Goal: Task Accomplishment & Management: Use online tool/utility

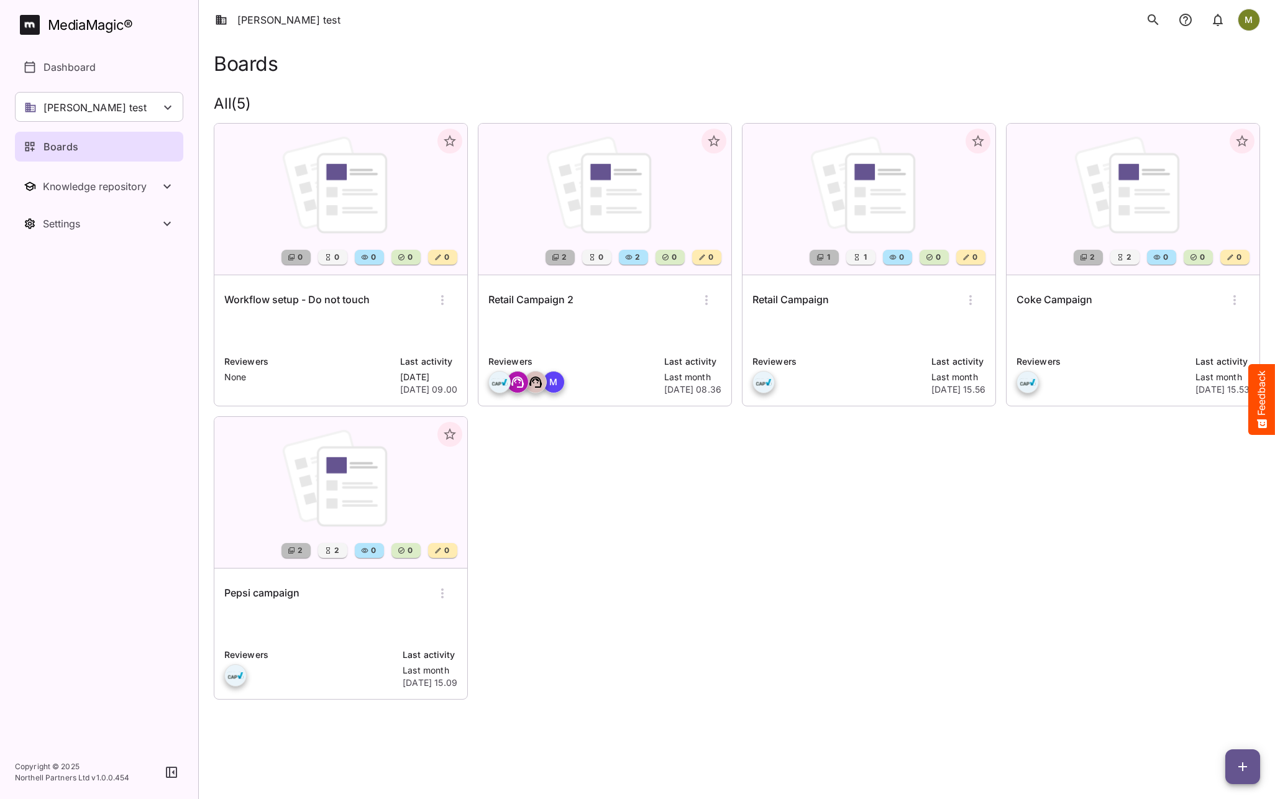
click at [1241, 21] on div "M" at bounding box center [1249, 20] width 22 height 22
click at [1192, 80] on p "Help & support" at bounding box center [1187, 80] width 71 height 15
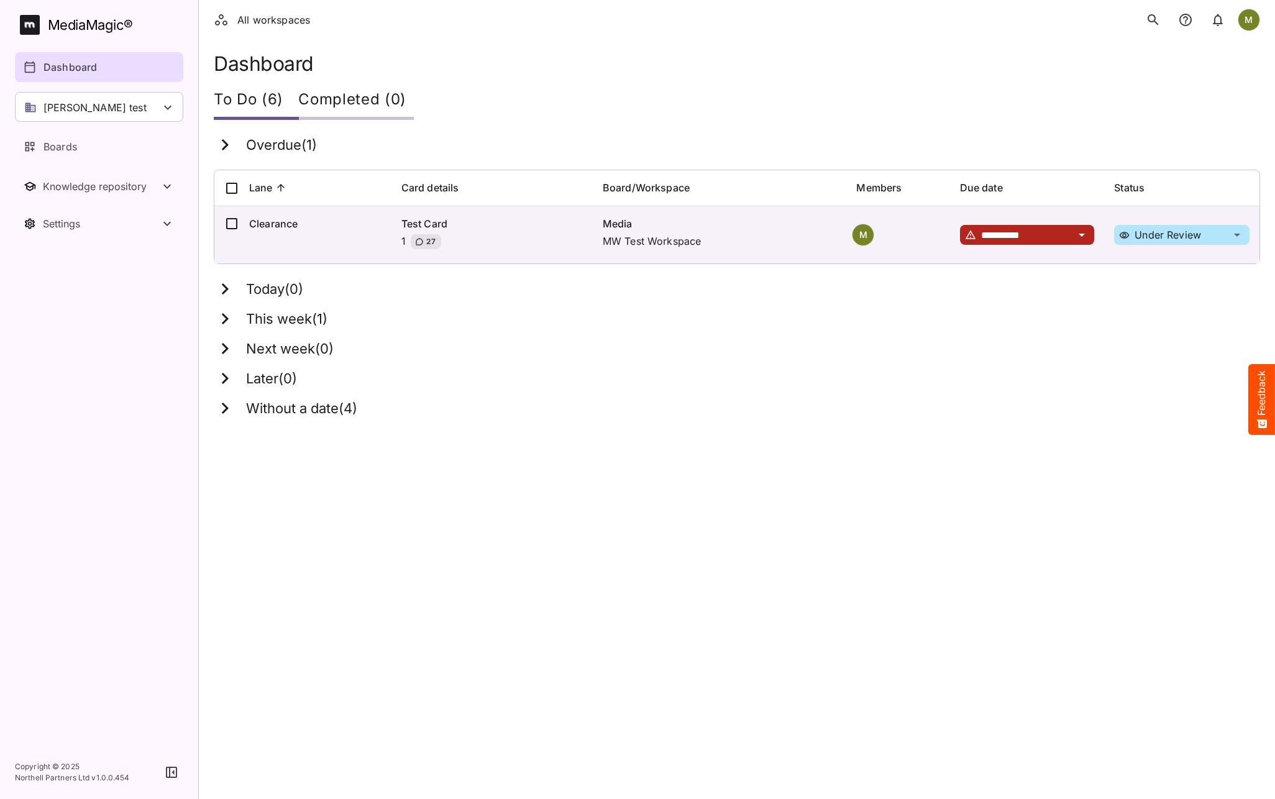
click at [1248, 20] on div "M" at bounding box center [1249, 20] width 22 height 22
click at [1141, 81] on icon at bounding box center [1136, 80] width 15 height 15
click at [1189, 17] on icon "notifications" at bounding box center [1185, 19] width 15 height 15
click at [1183, 21] on icon "notifications" at bounding box center [1185, 19] width 15 height 15
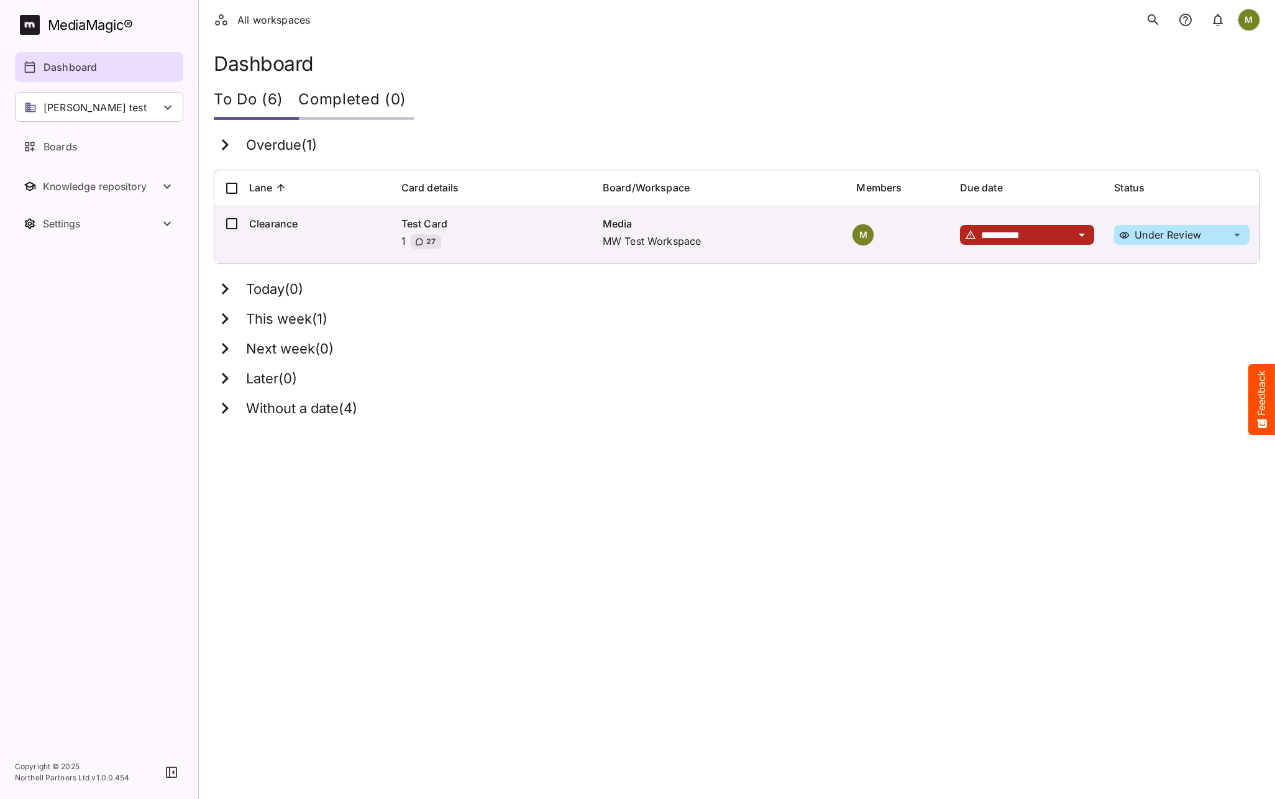
click at [1183, 21] on icon "notifications" at bounding box center [1185, 19] width 15 height 15
click at [1220, 21] on icon "notifications" at bounding box center [1218, 19] width 15 height 15
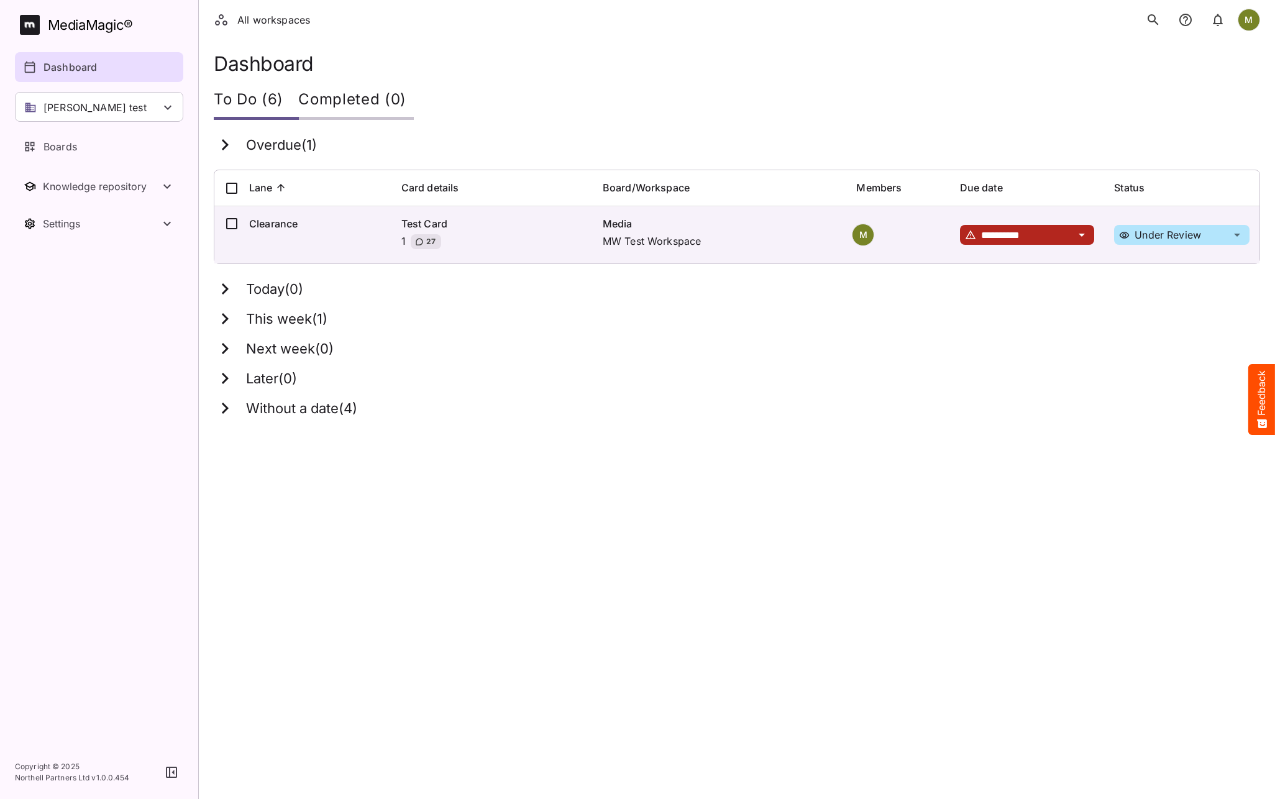
click at [1220, 21] on icon "notifications" at bounding box center [1218, 19] width 15 height 15
click at [1179, 20] on icon "notifications" at bounding box center [1185, 19] width 15 height 15
click at [69, 106] on p "[PERSON_NAME] test" at bounding box center [95, 107] width 103 height 15
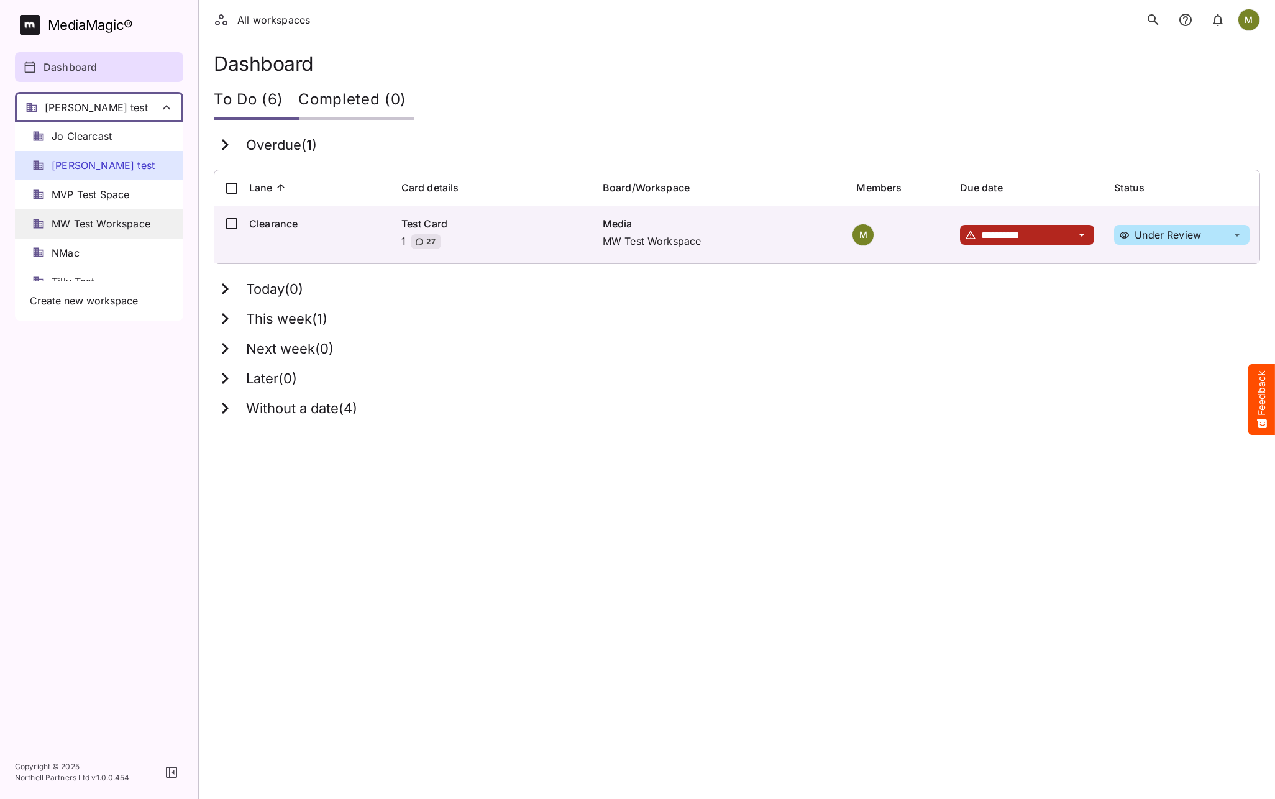
click at [88, 227] on span "MW Test Workspace" at bounding box center [101, 224] width 99 height 14
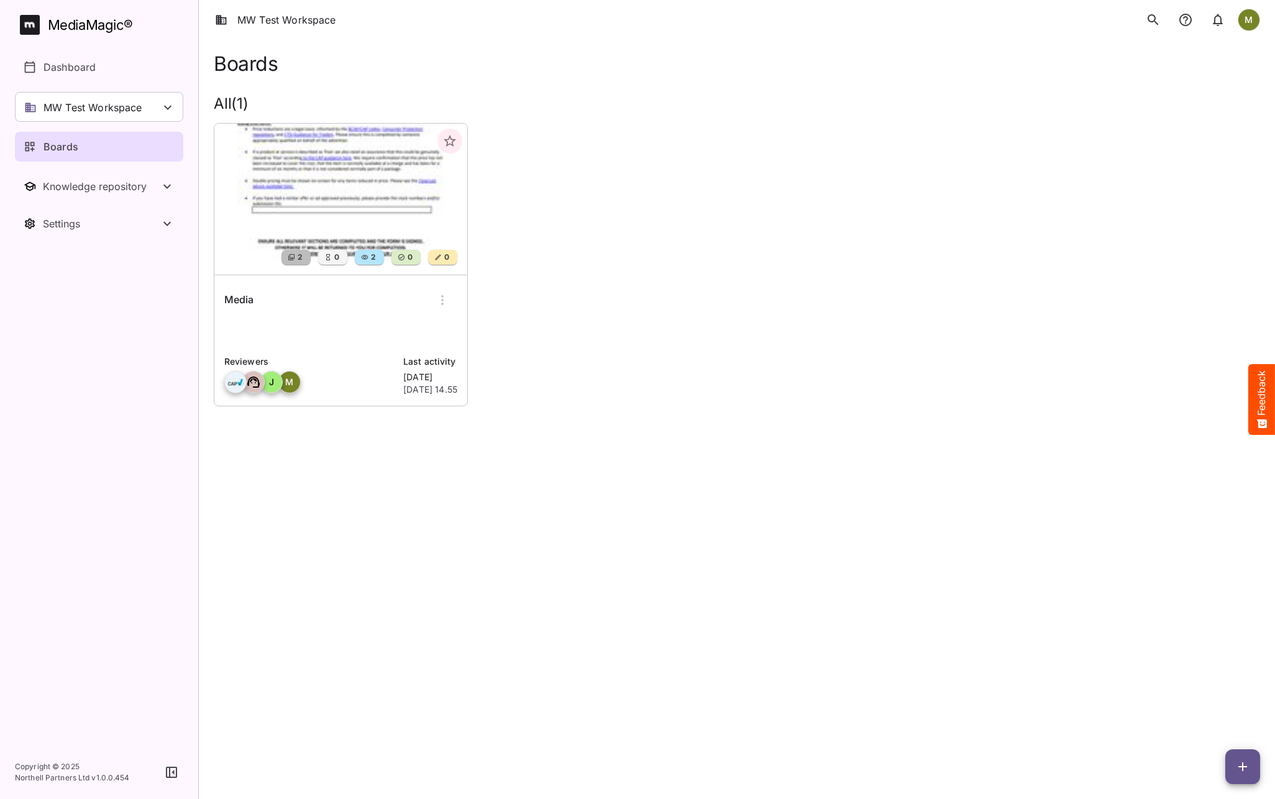
click at [316, 228] on img at bounding box center [340, 199] width 253 height 151
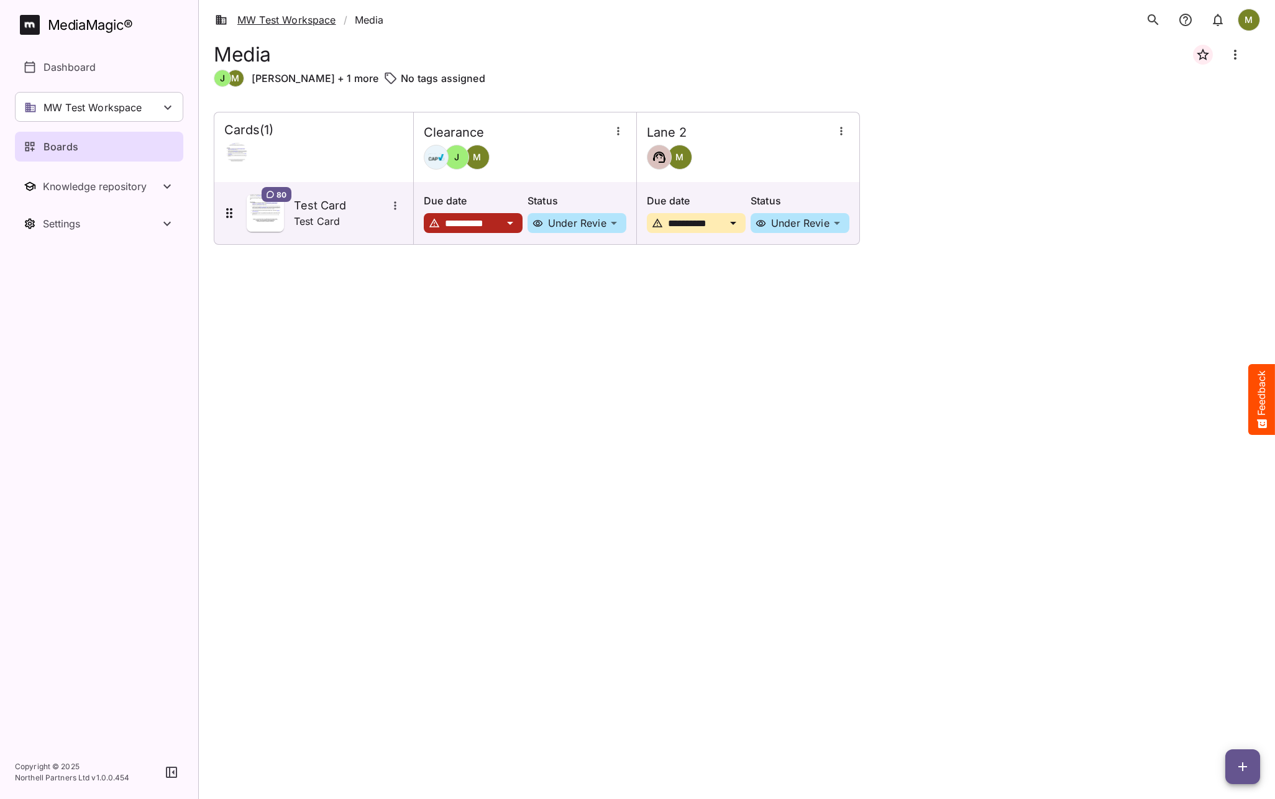
click at [268, 19] on link "MW Test Workspace" at bounding box center [275, 19] width 121 height 15
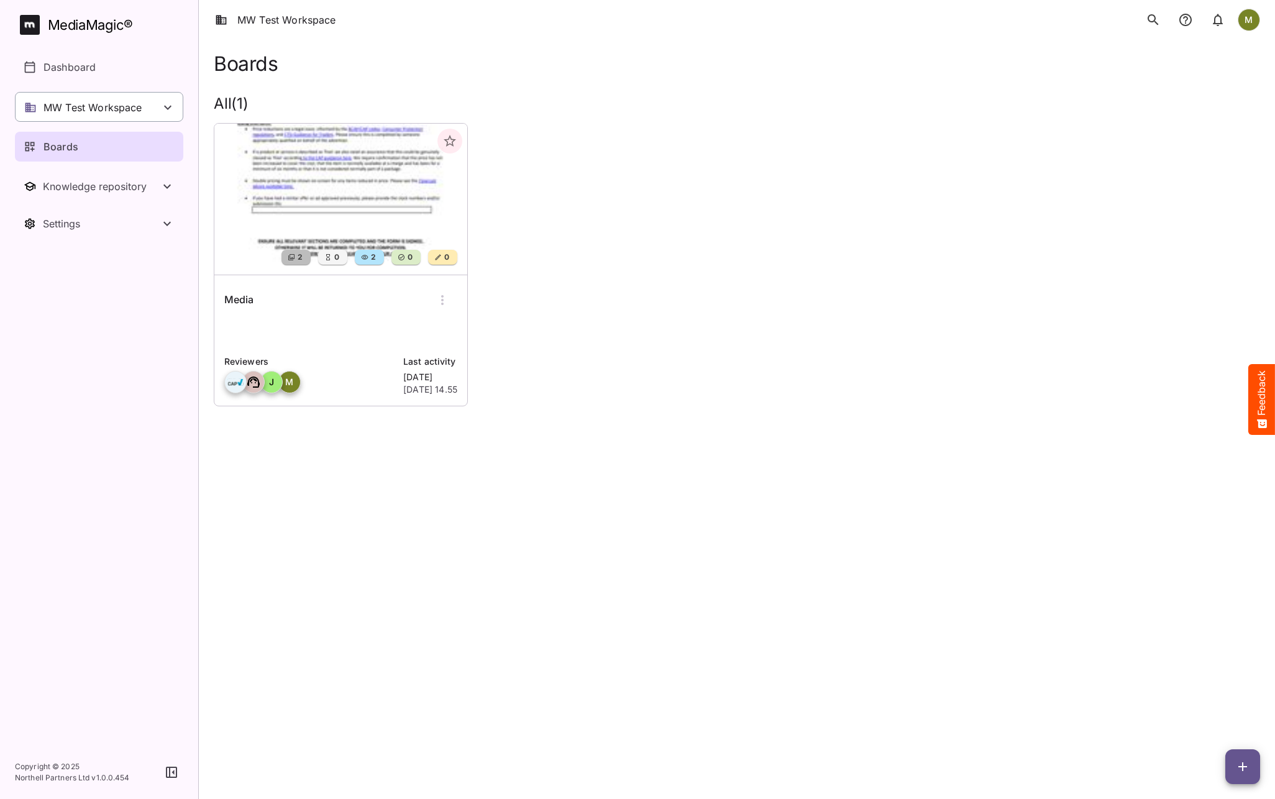
click at [88, 109] on p "MW Test Workspace" at bounding box center [93, 107] width 99 height 15
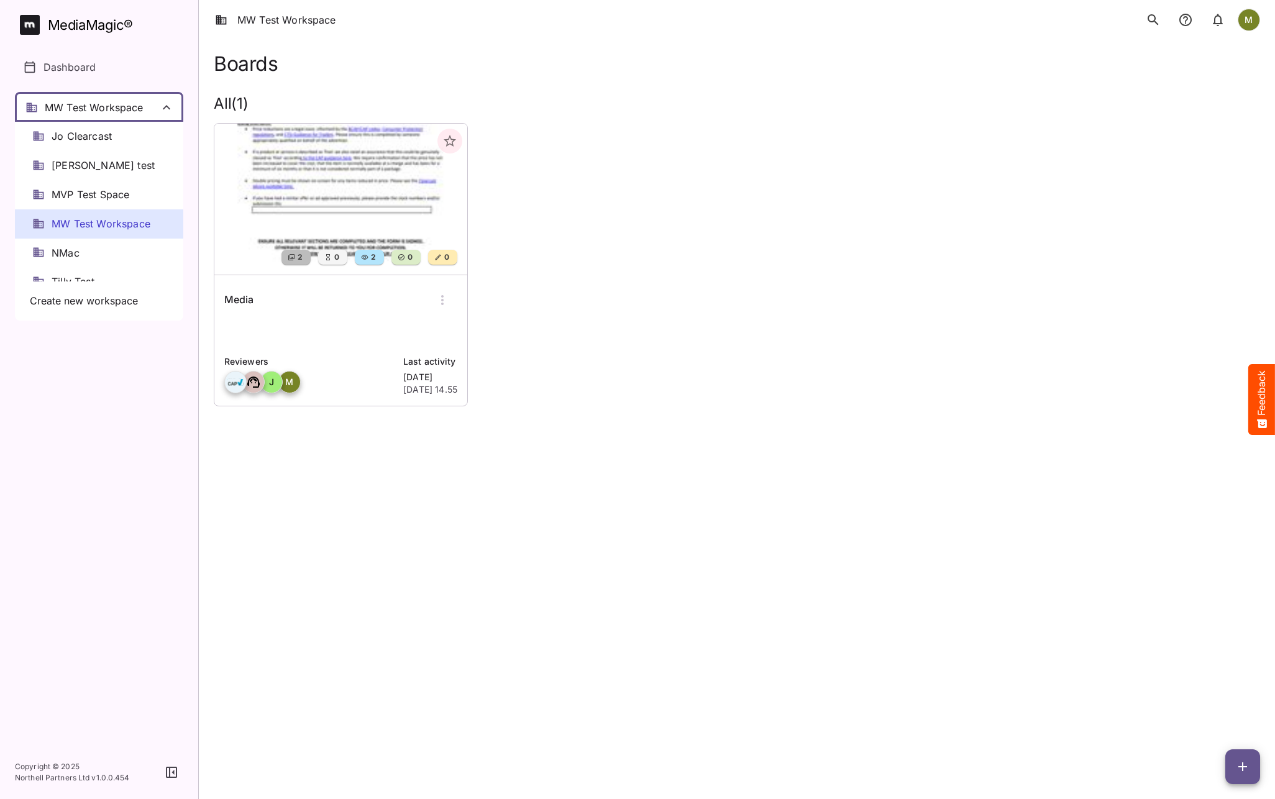
click at [239, 109] on div at bounding box center [637, 399] width 1275 height 799
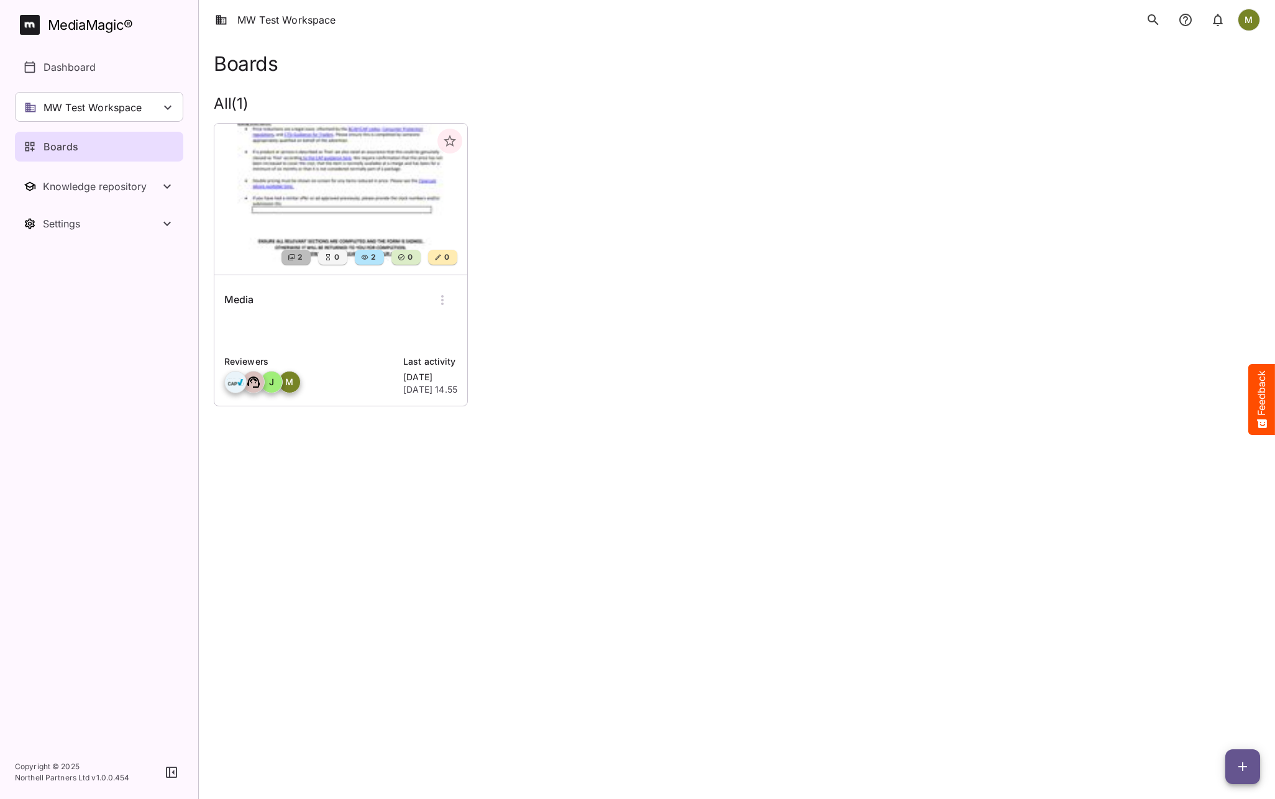
click at [239, 109] on h2 "All ( 1 )" at bounding box center [737, 104] width 1047 height 18
click at [221, 110] on h2 "All ( 1 )" at bounding box center [737, 104] width 1047 height 18
click at [267, 167] on img at bounding box center [340, 199] width 253 height 151
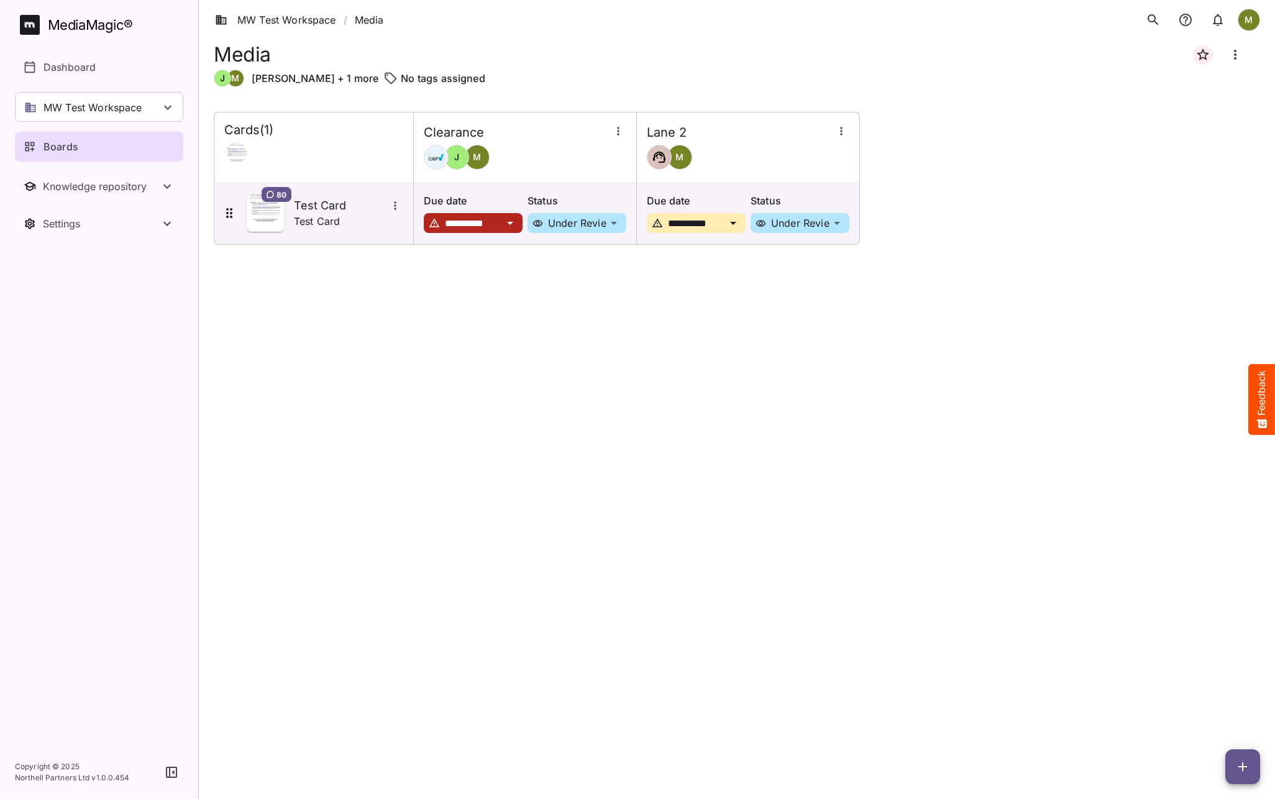
click at [1214, 18] on icon "notifications" at bounding box center [1218, 20] width 10 height 12
click at [1185, 23] on icon "notifications" at bounding box center [1185, 19] width 15 height 15
click at [1148, 16] on icon "search" at bounding box center [1153, 19] width 15 height 15
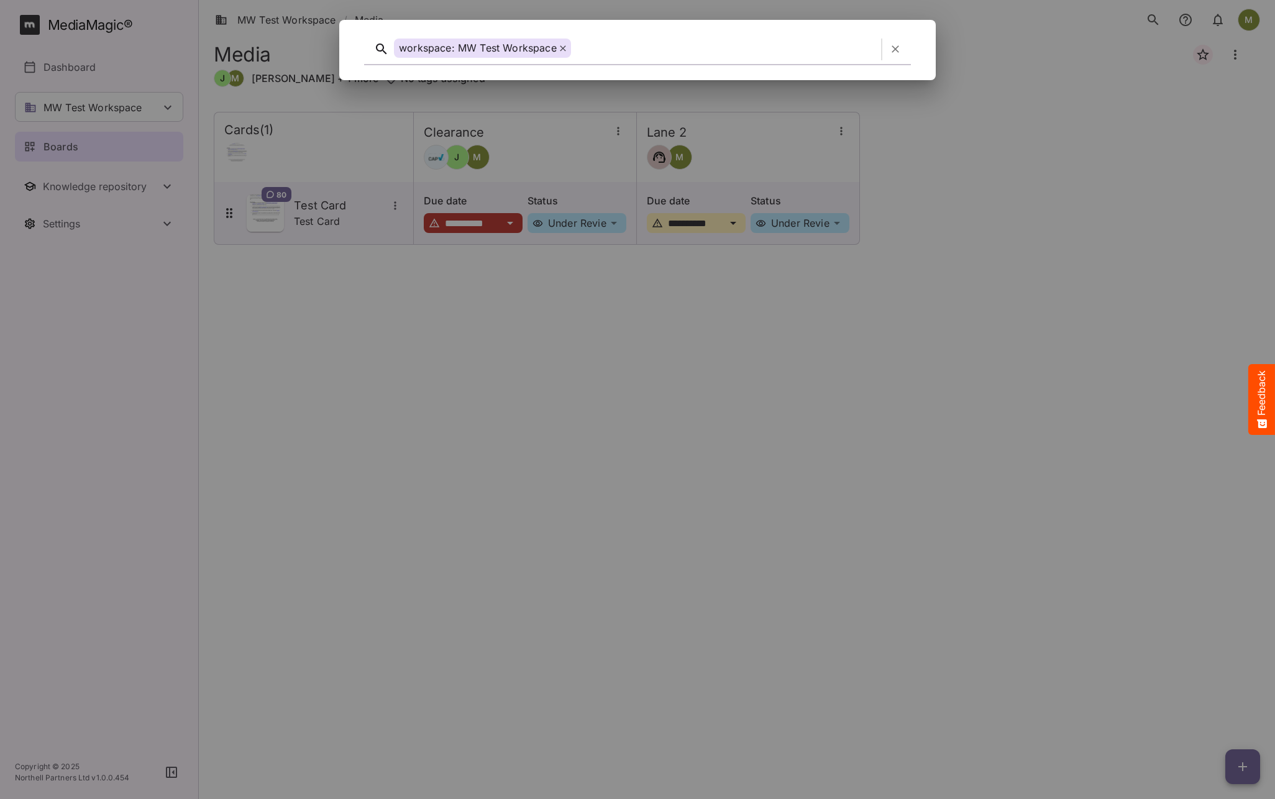
click at [892, 47] on icon "button" at bounding box center [895, 49] width 12 height 12
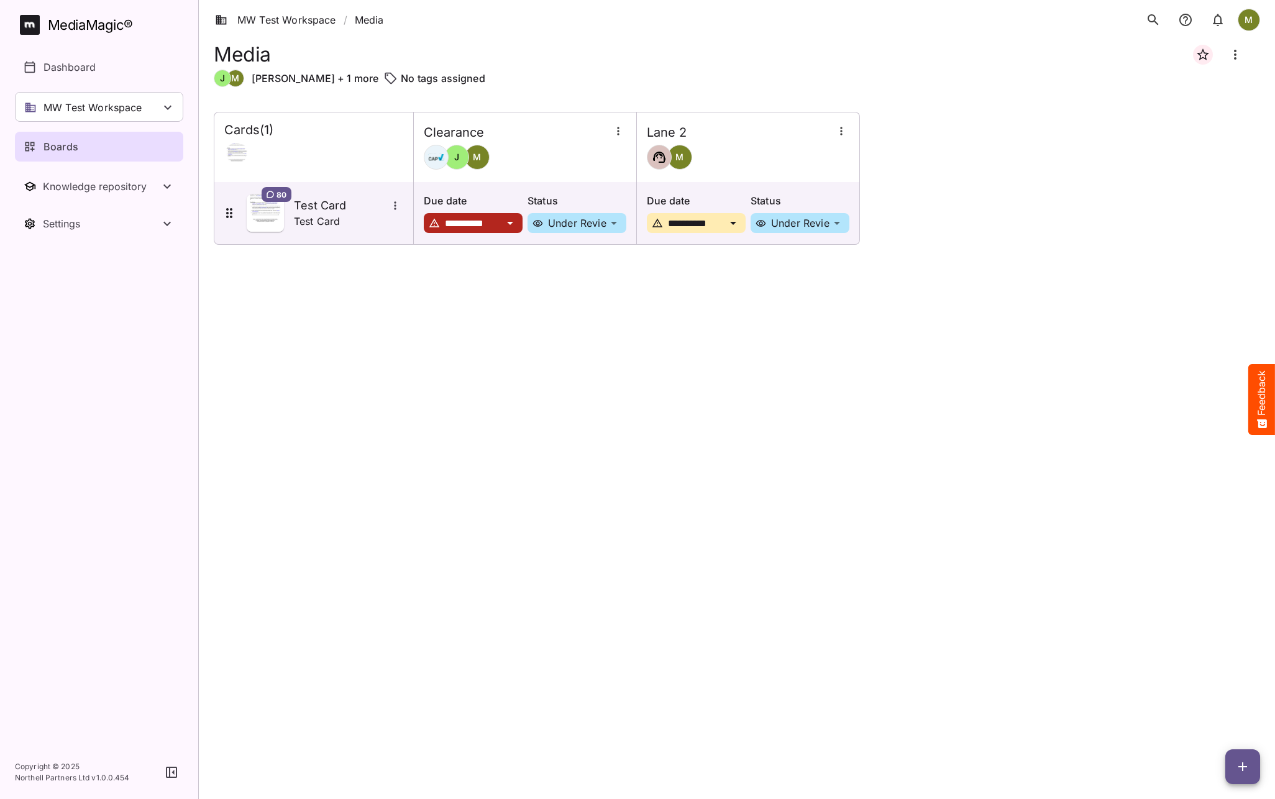
click at [1181, 20] on icon "notifications" at bounding box center [1185, 19] width 15 height 15
click at [1221, 21] on icon "notifications" at bounding box center [1218, 20] width 10 height 12
click at [1220, 21] on icon "notifications" at bounding box center [1218, 19] width 15 height 15
click at [1232, 52] on icon "Board more options" at bounding box center [1235, 54] width 15 height 15
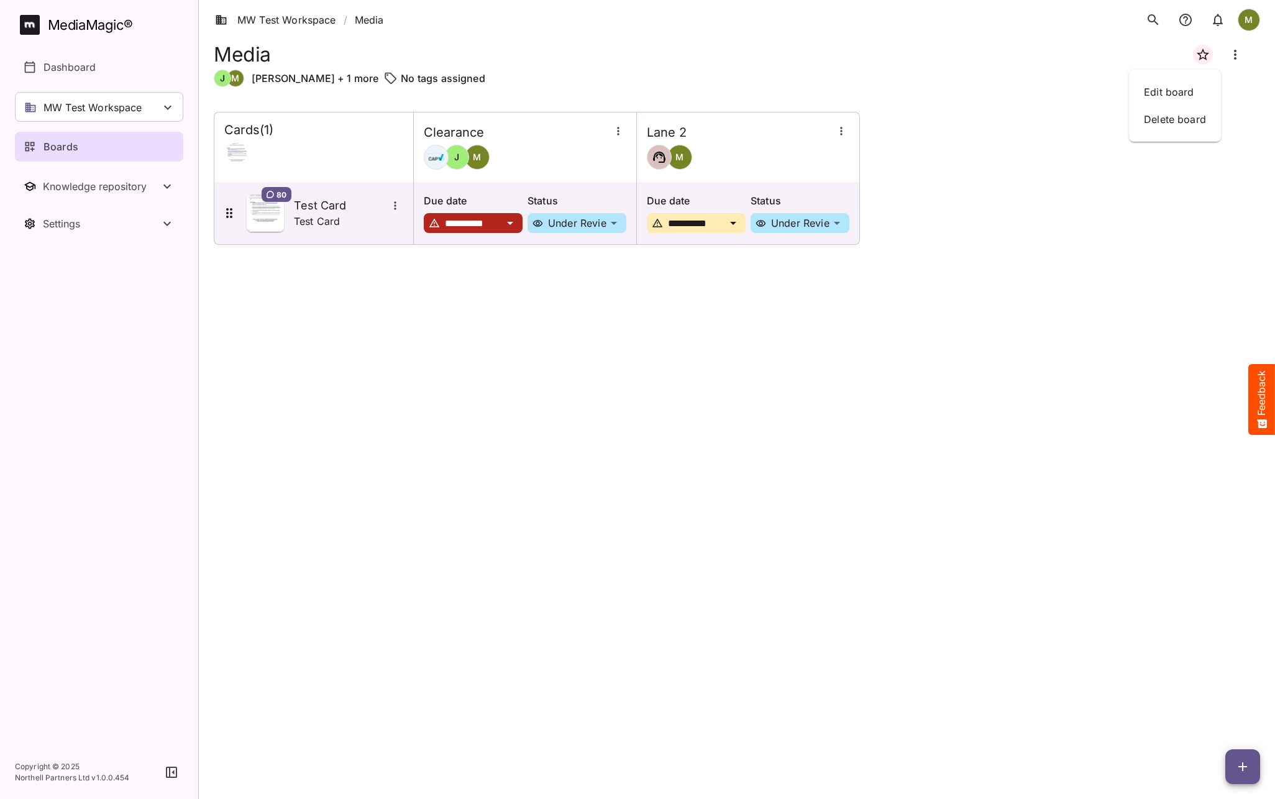
click at [1232, 52] on div at bounding box center [637, 399] width 1275 height 799
click at [1217, 21] on icon "notifications" at bounding box center [1218, 19] width 15 height 15
drag, startPoint x: 1209, startPoint y: 16, endPoint x: 1074, endPoint y: 47, distance: 139.1
click at [1074, 47] on div "Media" at bounding box center [737, 55] width 1047 height 30
click at [1184, 14] on icon "notifications" at bounding box center [1186, 20] width 12 height 12
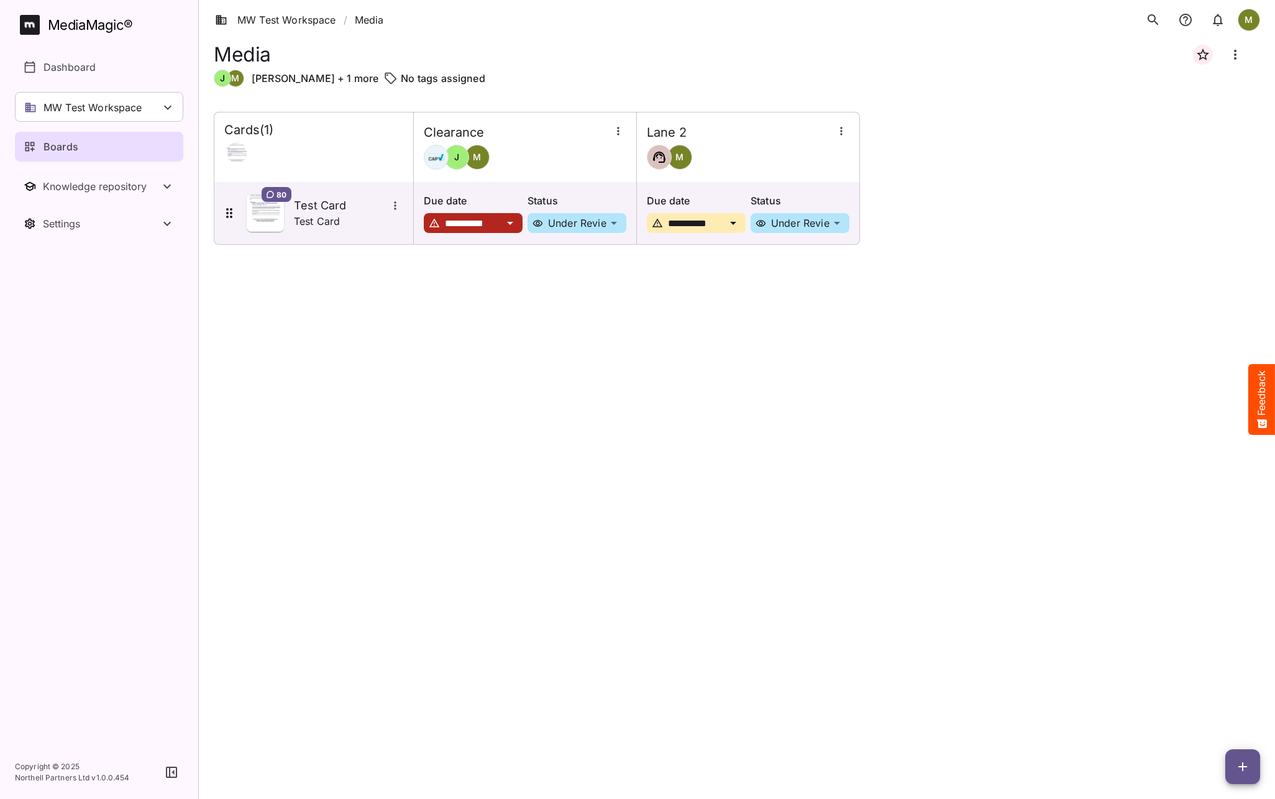
click at [129, 23] on div "MediaMagic ®" at bounding box center [90, 25] width 85 height 21
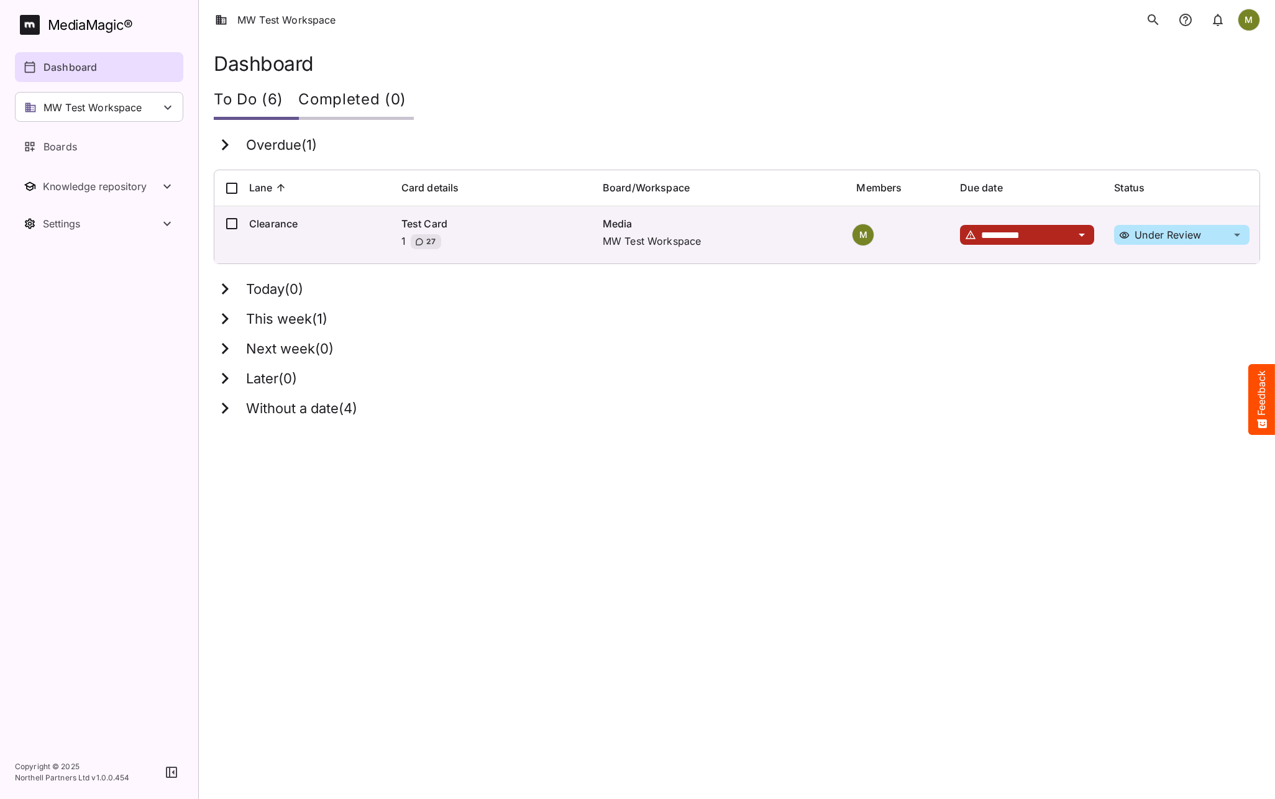
click at [1219, 16] on icon "notifications" at bounding box center [1218, 20] width 10 height 12
click at [1181, 18] on icon "notifications" at bounding box center [1185, 19] width 15 height 15
click at [1185, 18] on icon "notifications" at bounding box center [1185, 19] width 15 height 15
click at [1212, 19] on icon "notifications" at bounding box center [1218, 19] width 15 height 15
click at [1218, 19] on icon "notifications" at bounding box center [1218, 19] width 15 height 15
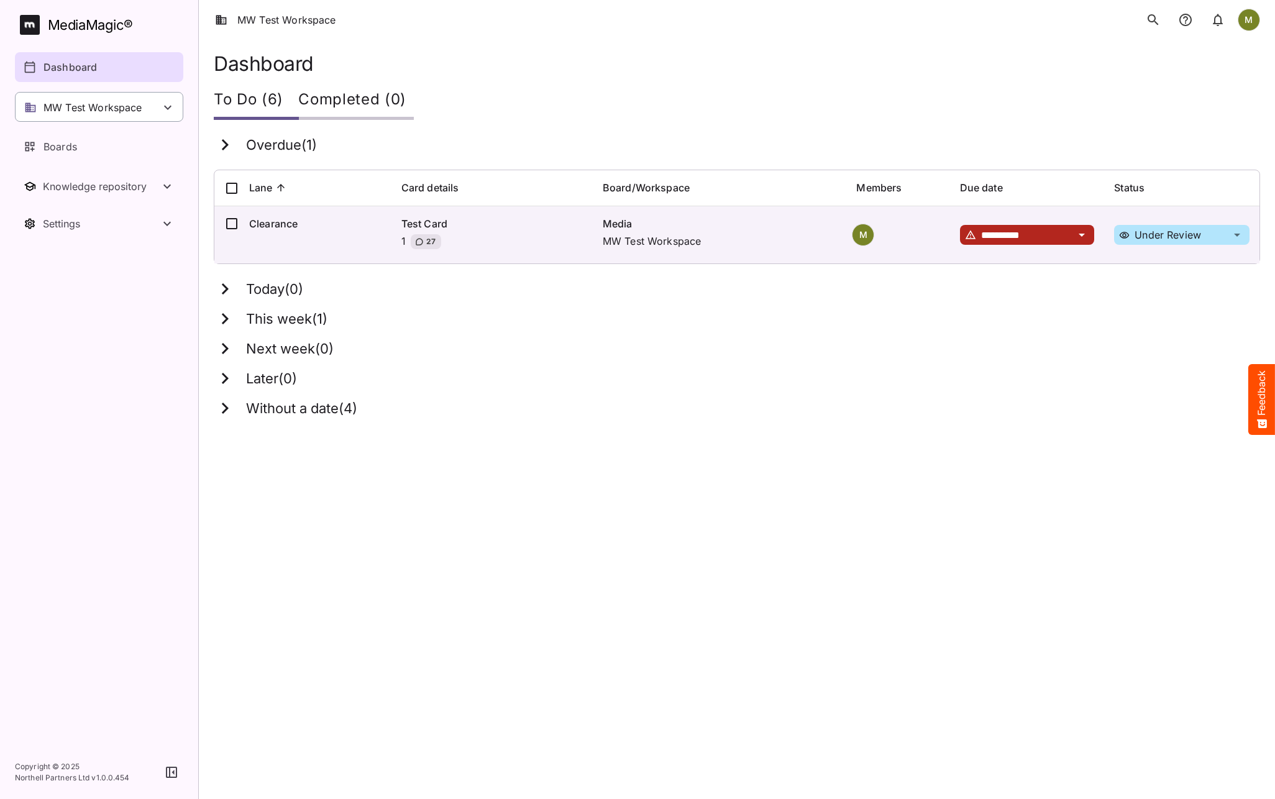
click at [88, 109] on p "MW Test Workspace" at bounding box center [93, 107] width 99 height 15
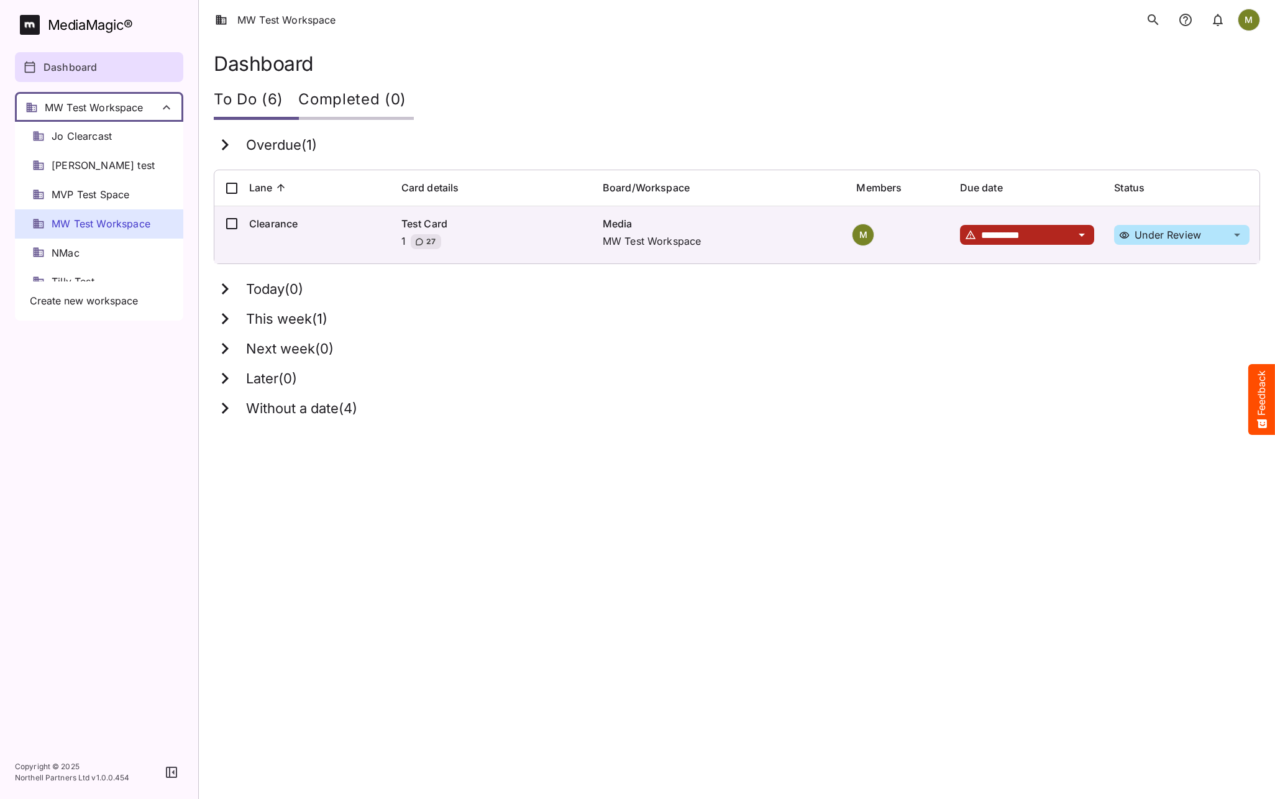
click at [85, 115] on div at bounding box center [637, 399] width 1275 height 799
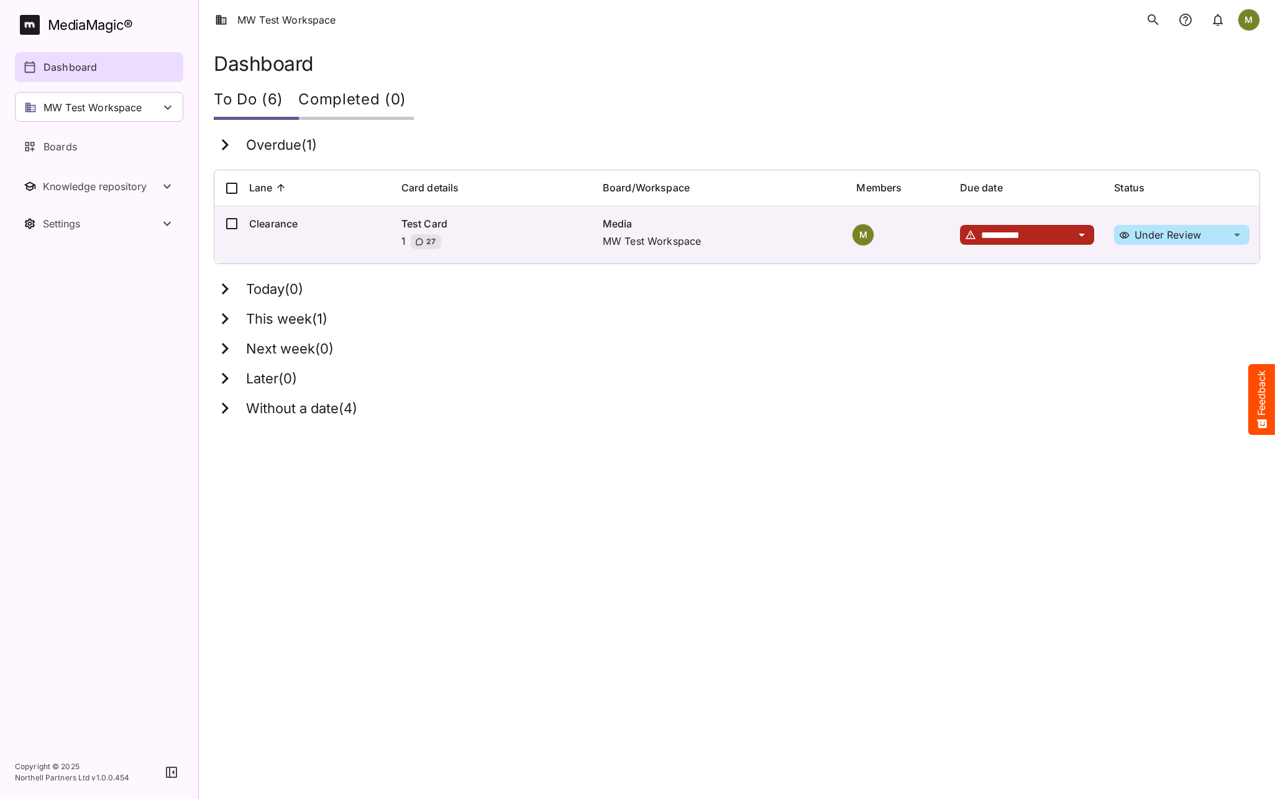
click at [252, 316] on h3 "This week ( 1 )" at bounding box center [286, 319] width 81 height 16
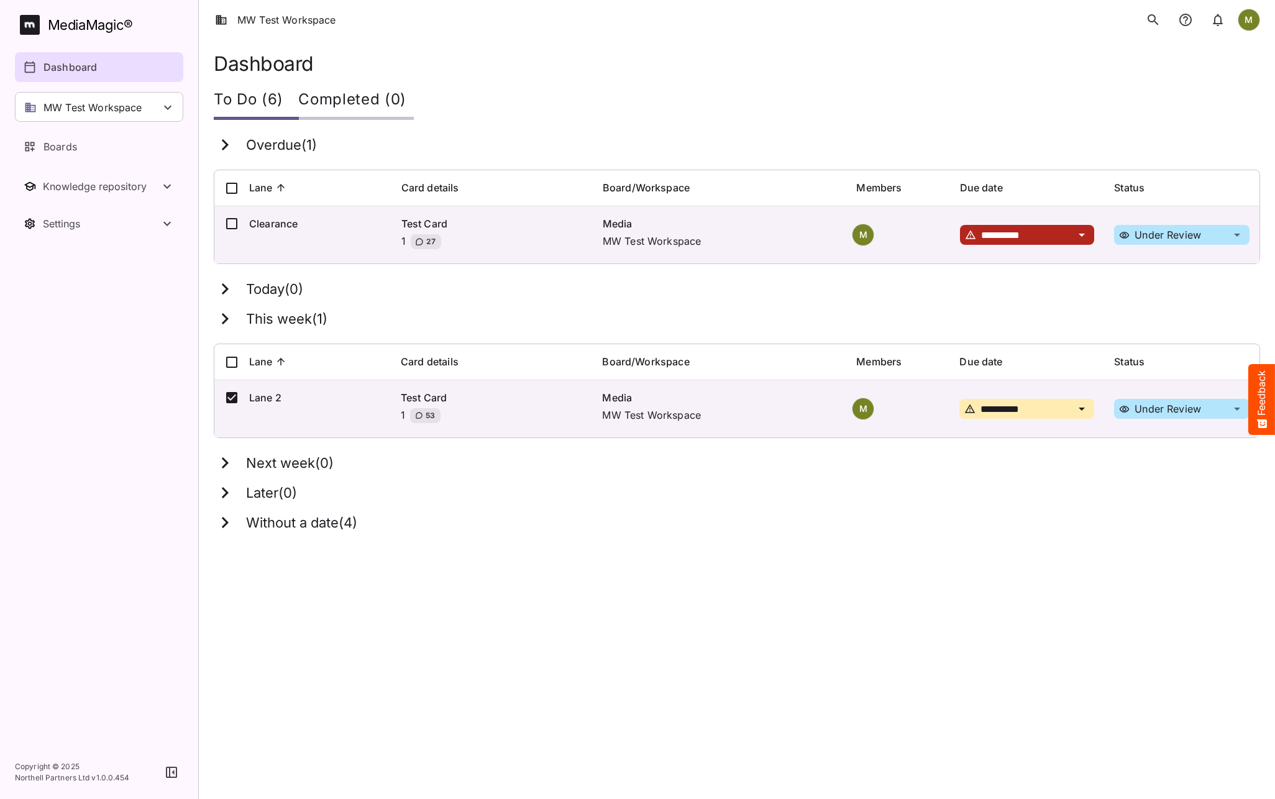
click at [1216, 21] on icon "notifications" at bounding box center [1218, 20] width 10 height 12
click at [1188, 17] on icon "notifications" at bounding box center [1185, 19] width 15 height 15
click at [1187, 17] on icon "notifications" at bounding box center [1186, 20] width 12 height 12
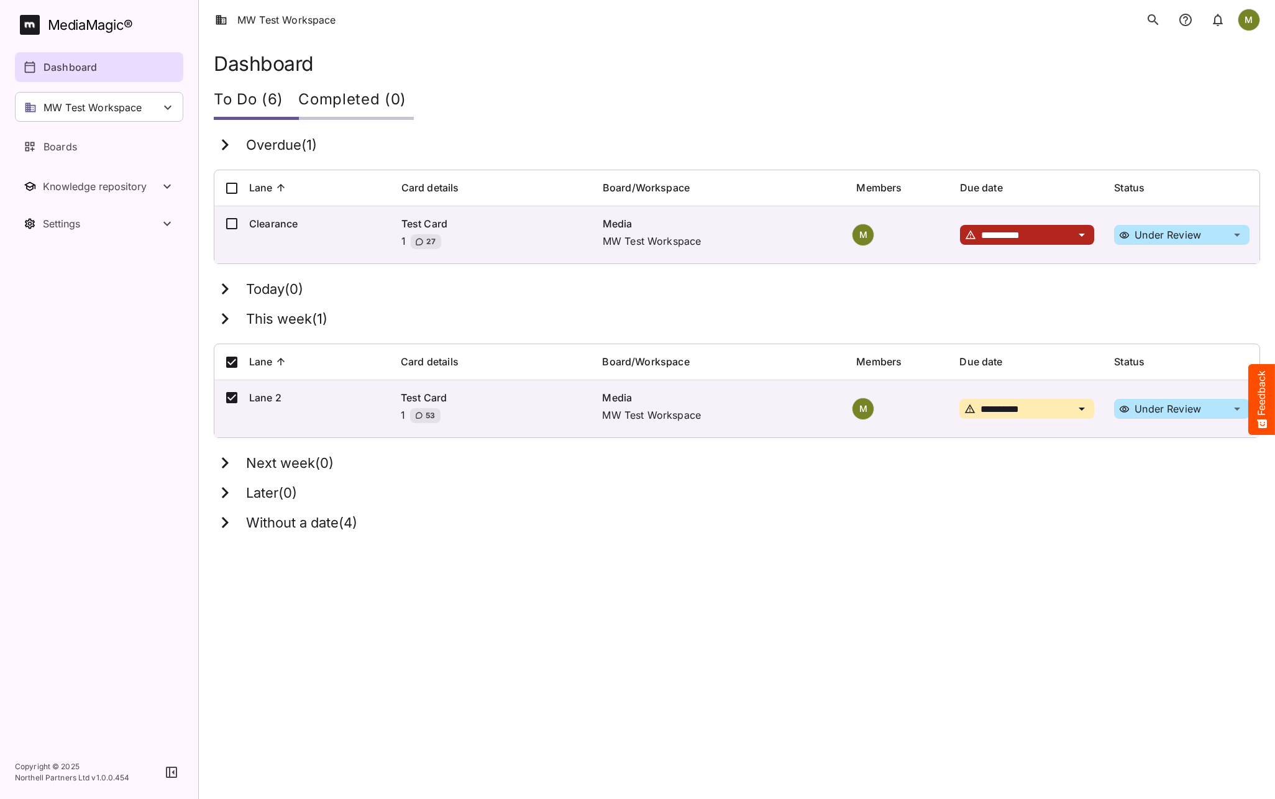
click at [1216, 19] on icon "notifications" at bounding box center [1218, 19] width 15 height 15
click at [1146, 18] on icon "search" at bounding box center [1153, 19] width 15 height 15
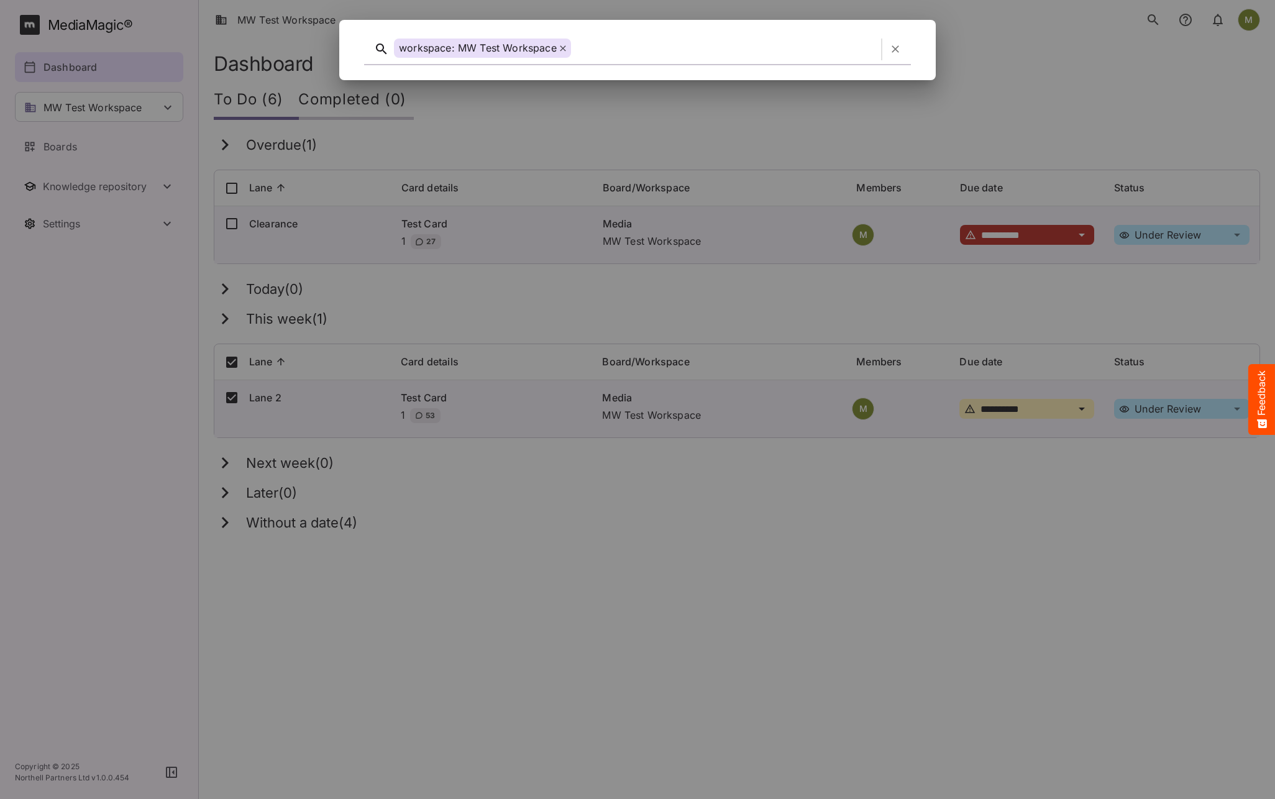
click at [899, 50] on icon "button" at bounding box center [895, 49] width 12 height 12
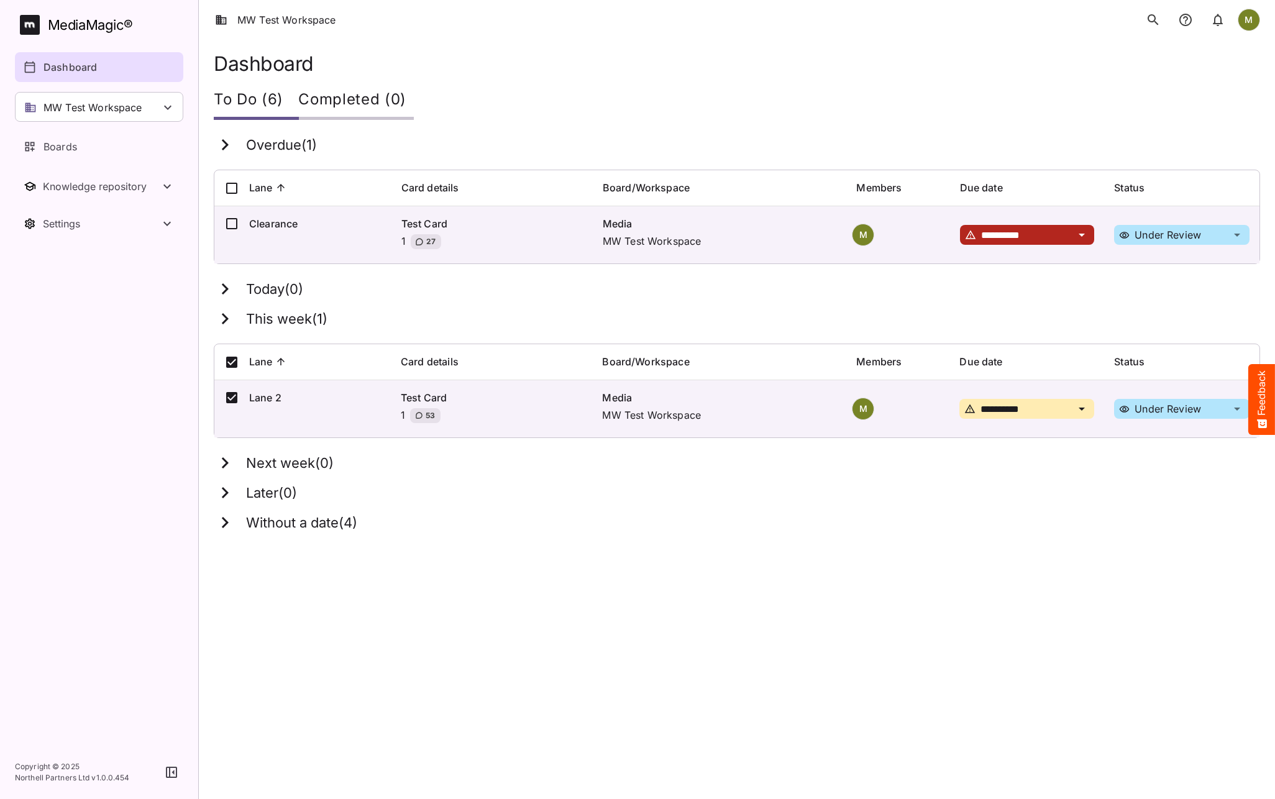
click at [1217, 17] on icon "notifications" at bounding box center [1218, 19] width 15 height 15
click at [1216, 17] on icon "notifications" at bounding box center [1218, 19] width 15 height 15
click at [1185, 18] on icon "notifications" at bounding box center [1185, 19] width 15 height 15
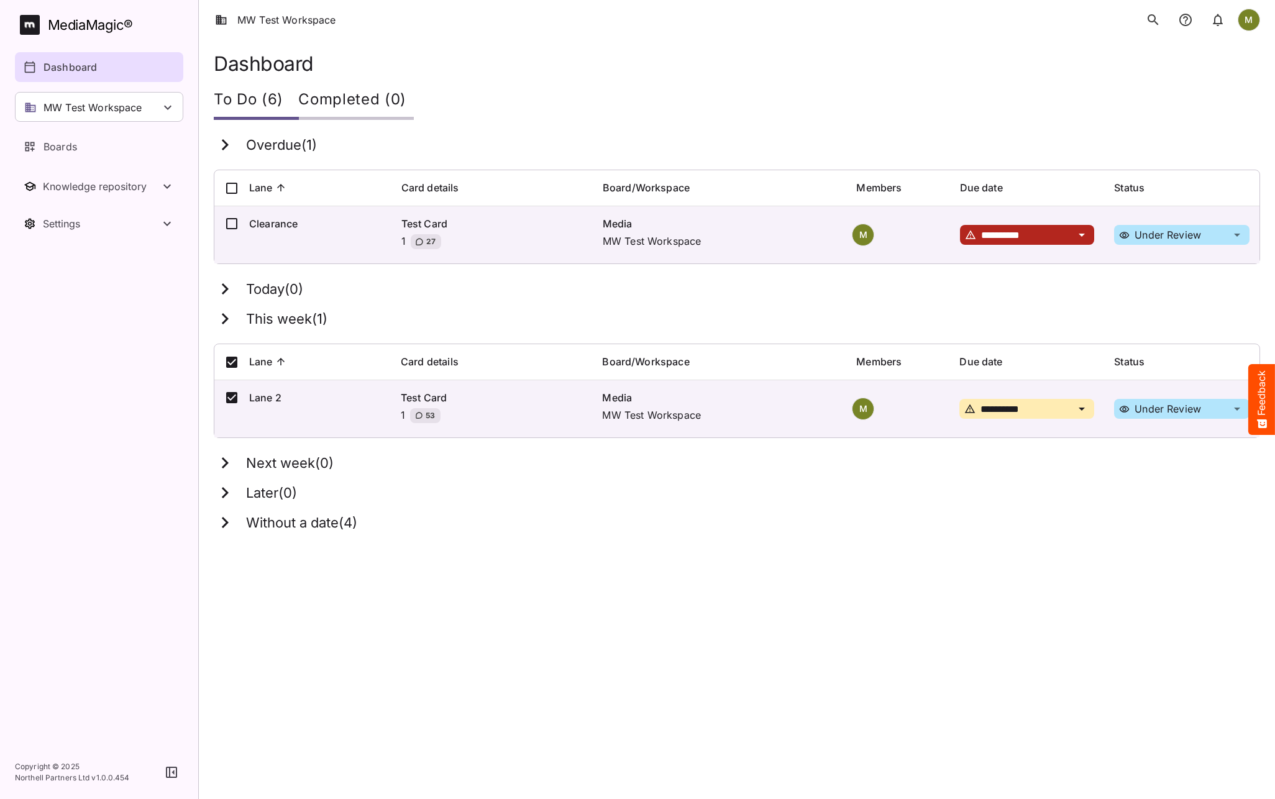
click at [1245, 21] on div "M" at bounding box center [1249, 20] width 22 height 22
click at [1159, 82] on p "Help & support" at bounding box center [1187, 80] width 71 height 15
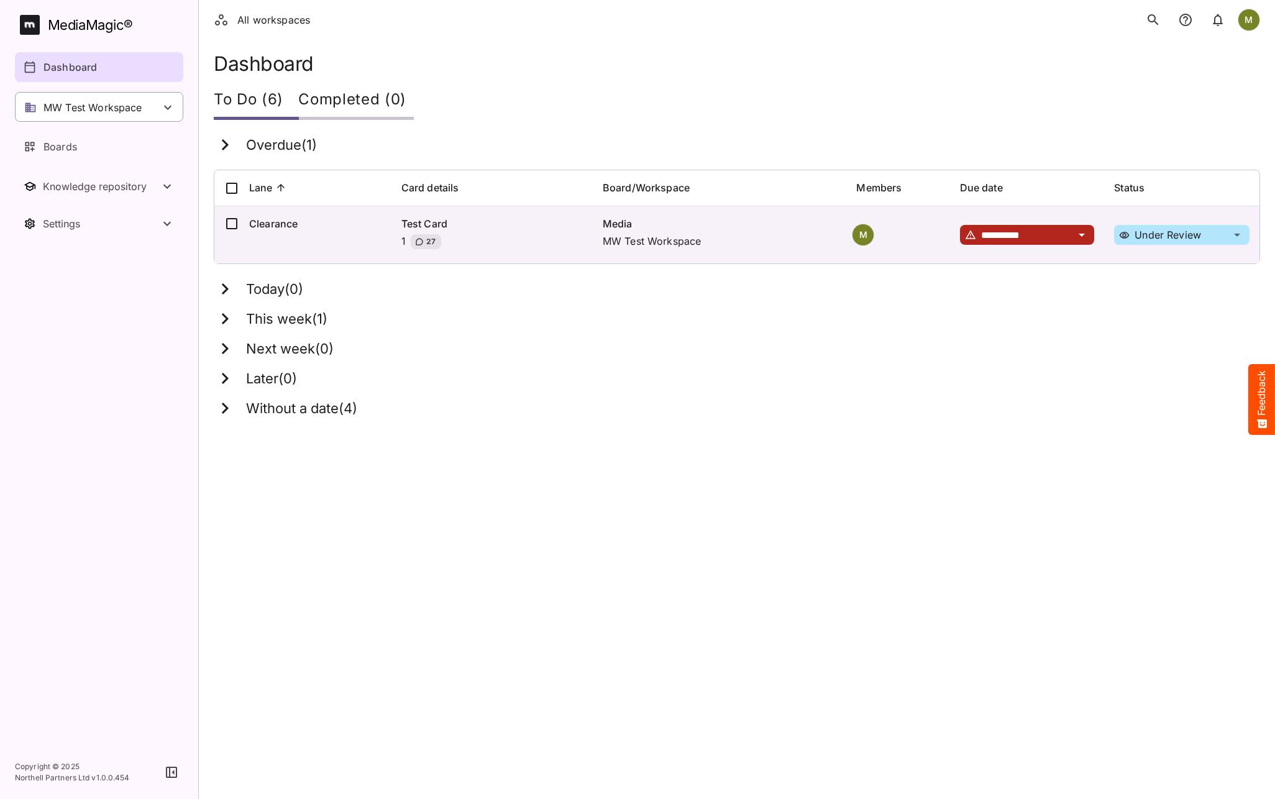
click at [89, 108] on p "MW Test Workspace" at bounding box center [93, 107] width 99 height 15
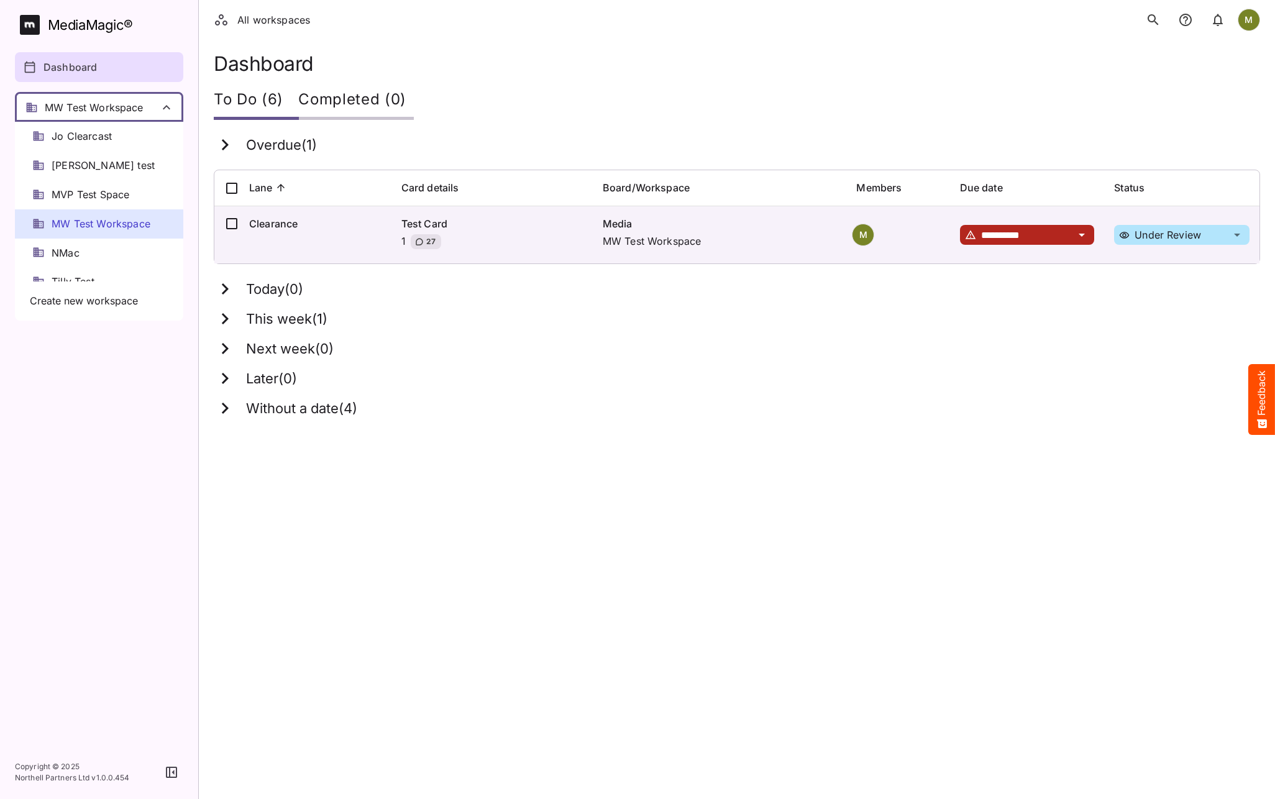
click at [63, 226] on span "MW Test Workspace" at bounding box center [101, 224] width 99 height 14
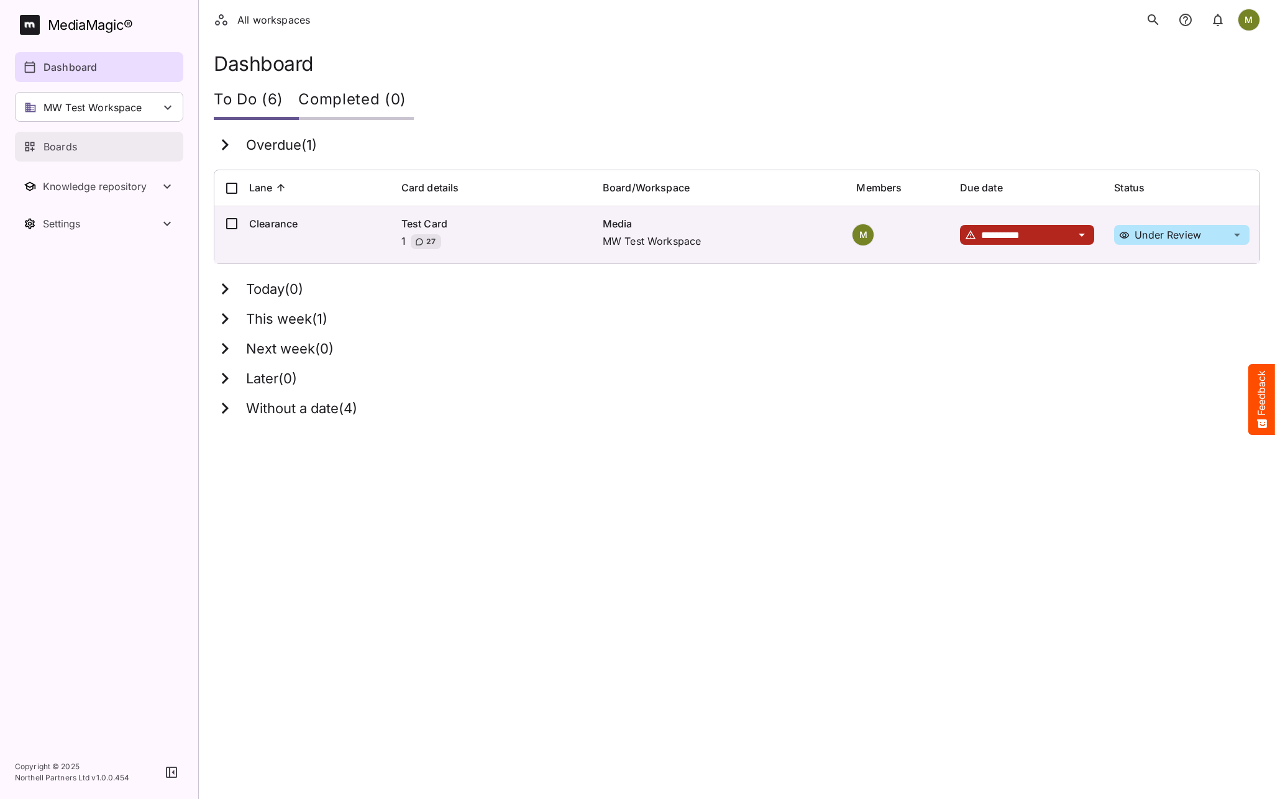
click at [58, 145] on p "Boards" at bounding box center [61, 146] width 34 height 15
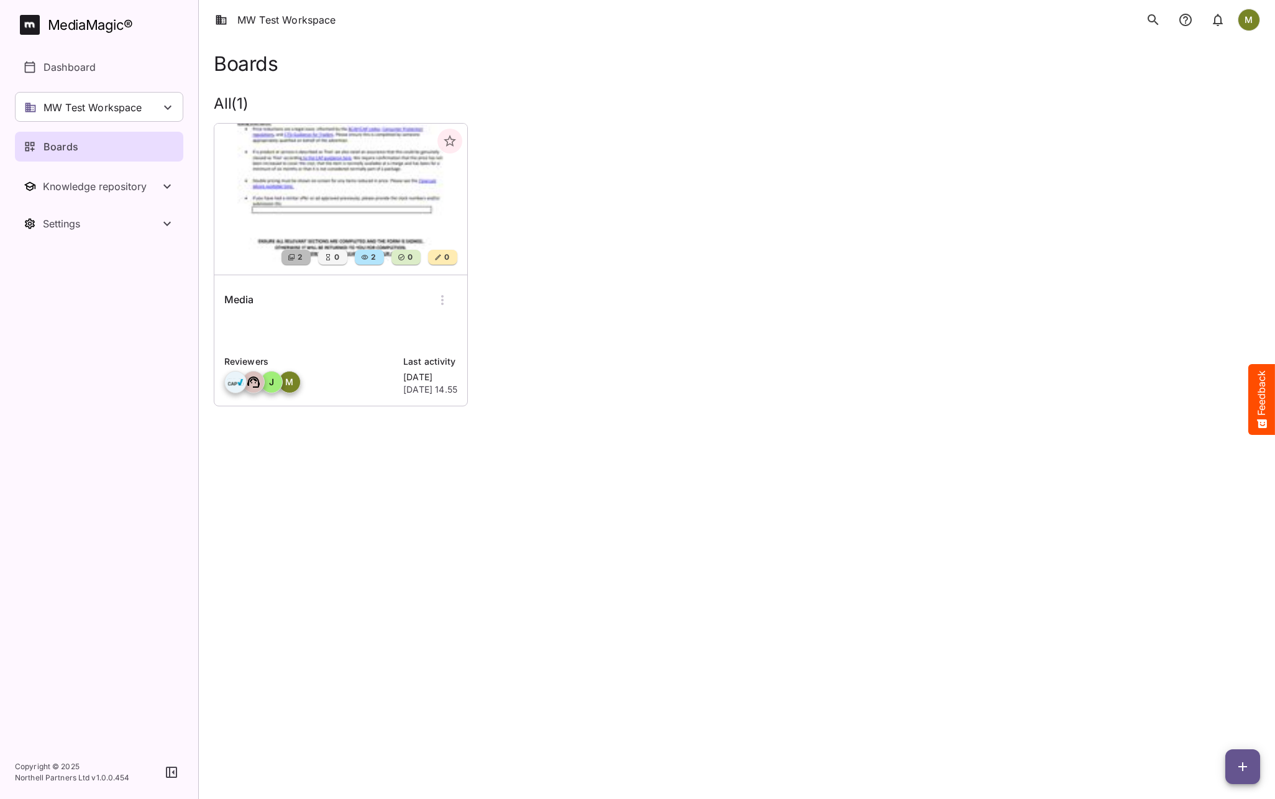
click at [447, 142] on icon "button" at bounding box center [450, 141] width 12 height 12
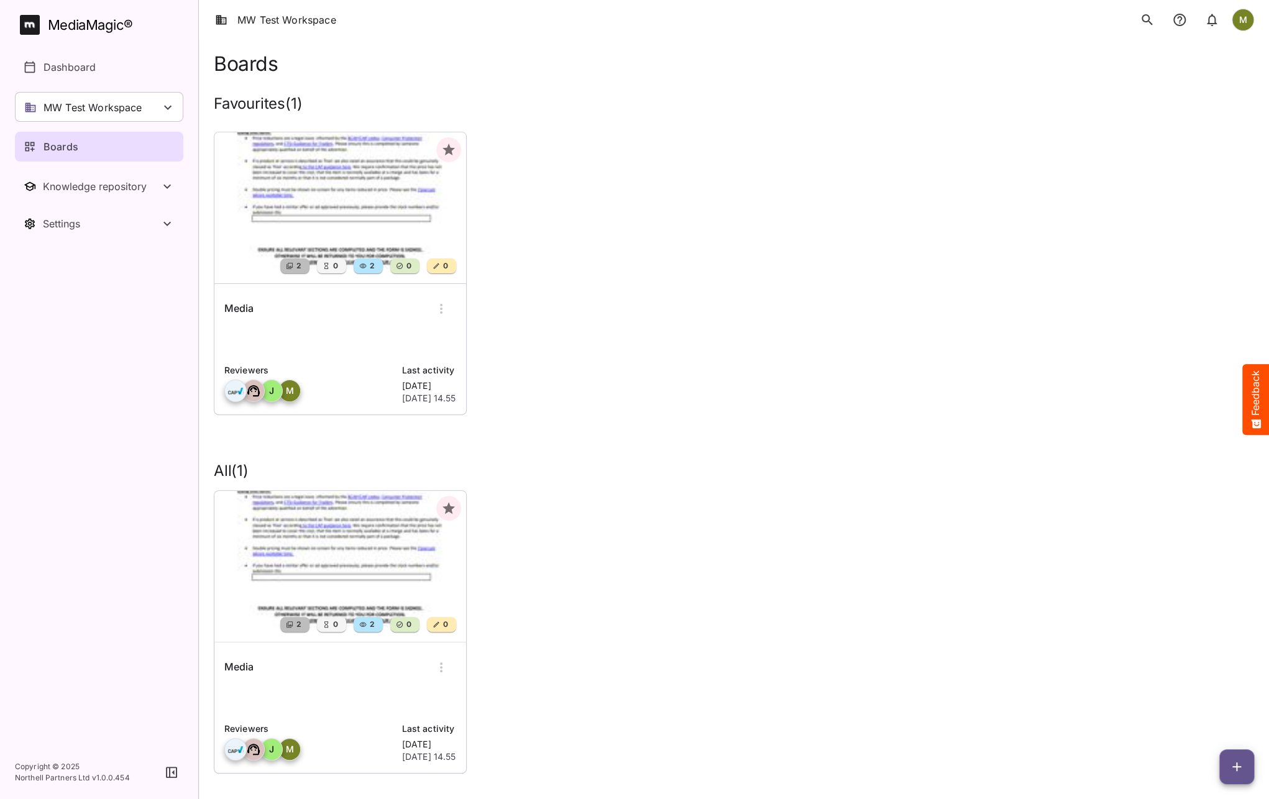
click at [450, 152] on icon "button" at bounding box center [448, 150] width 12 height 12
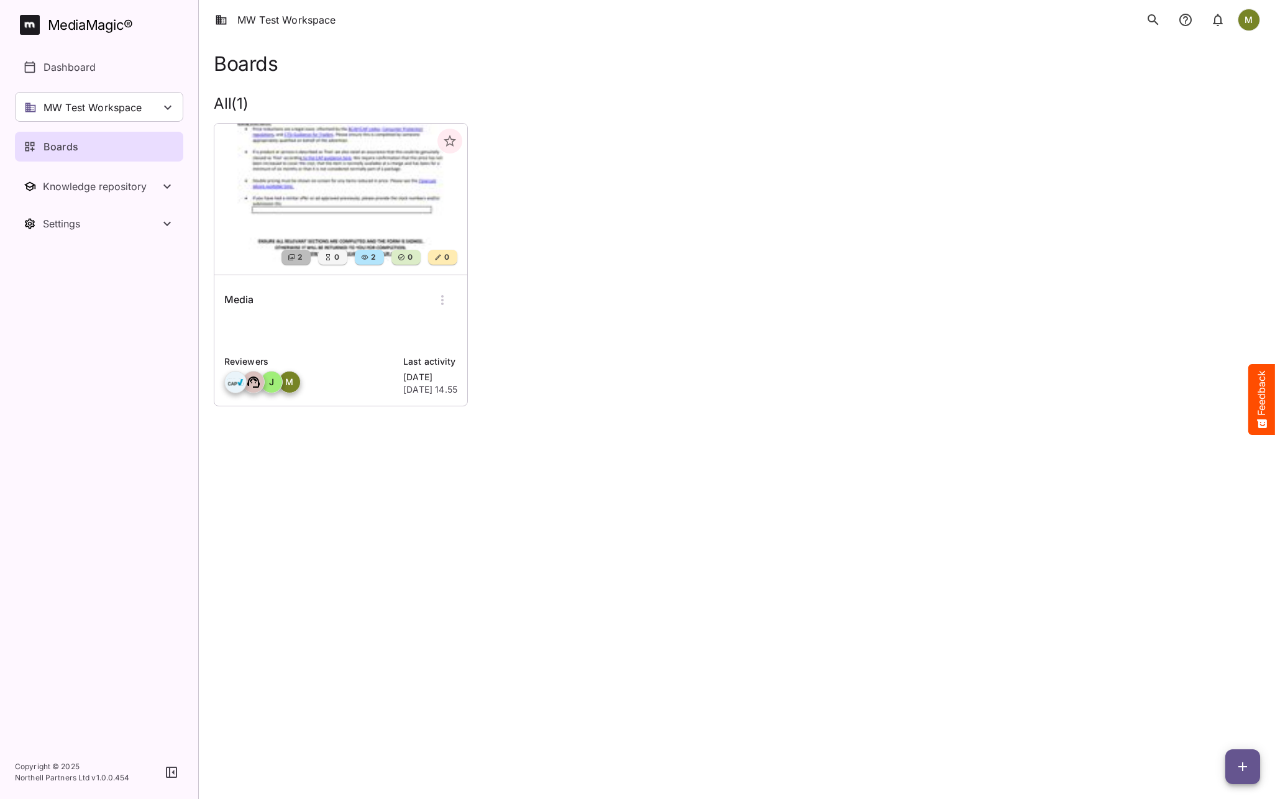
click at [295, 195] on img at bounding box center [340, 199] width 253 height 151
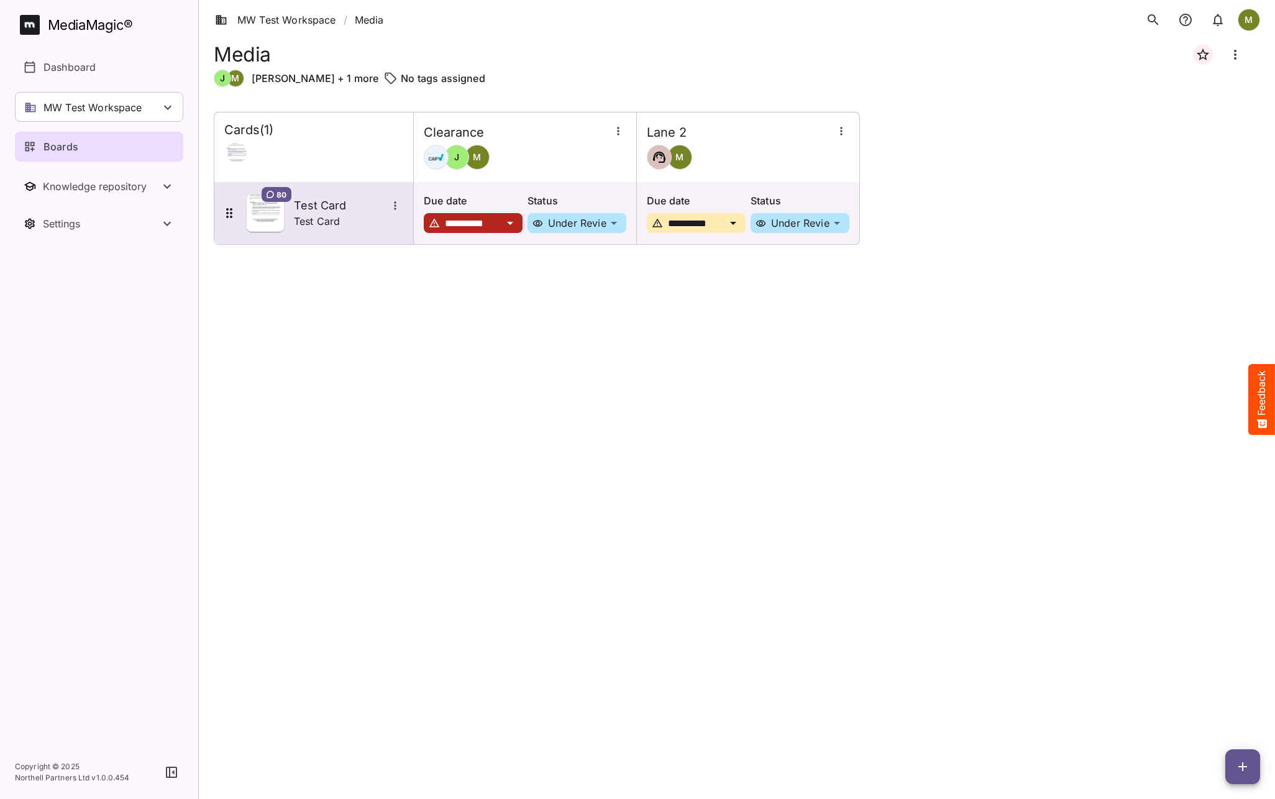
click at [257, 219] on img at bounding box center [265, 213] width 37 height 37
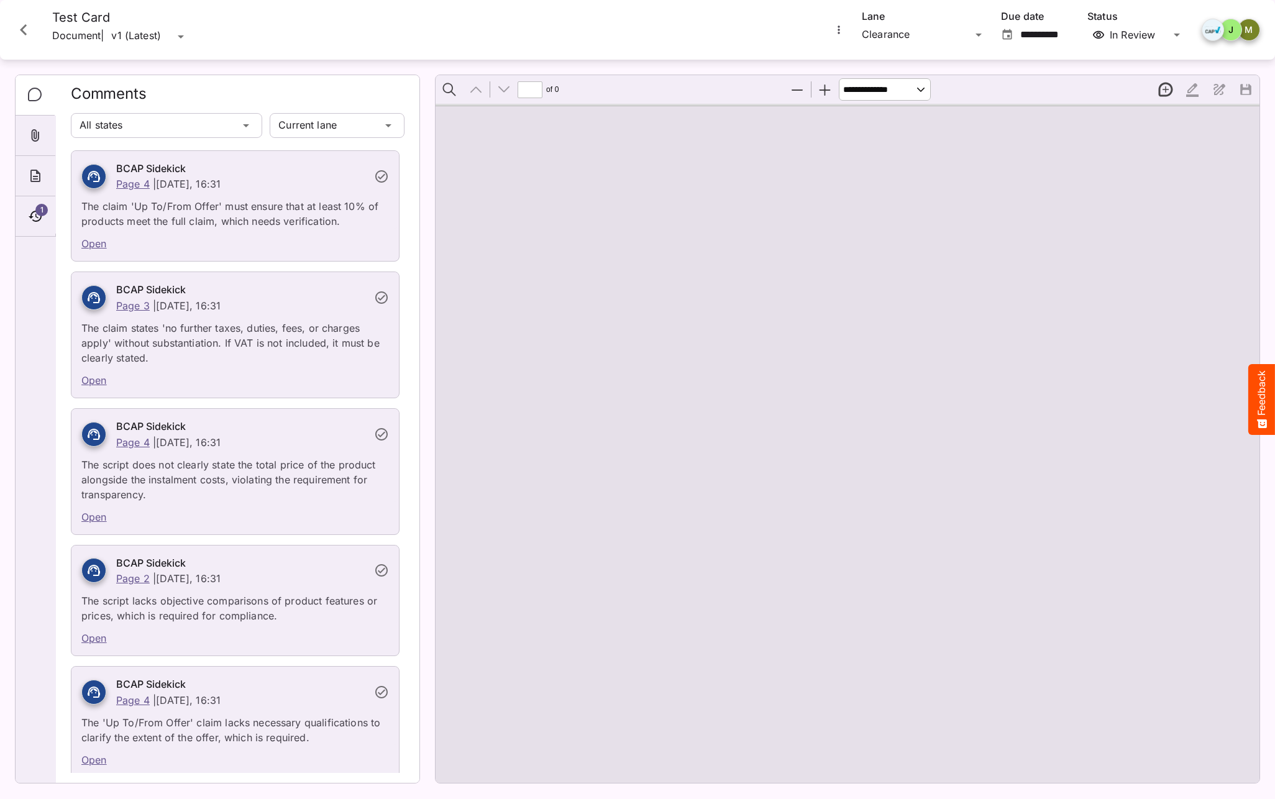
type input "*"
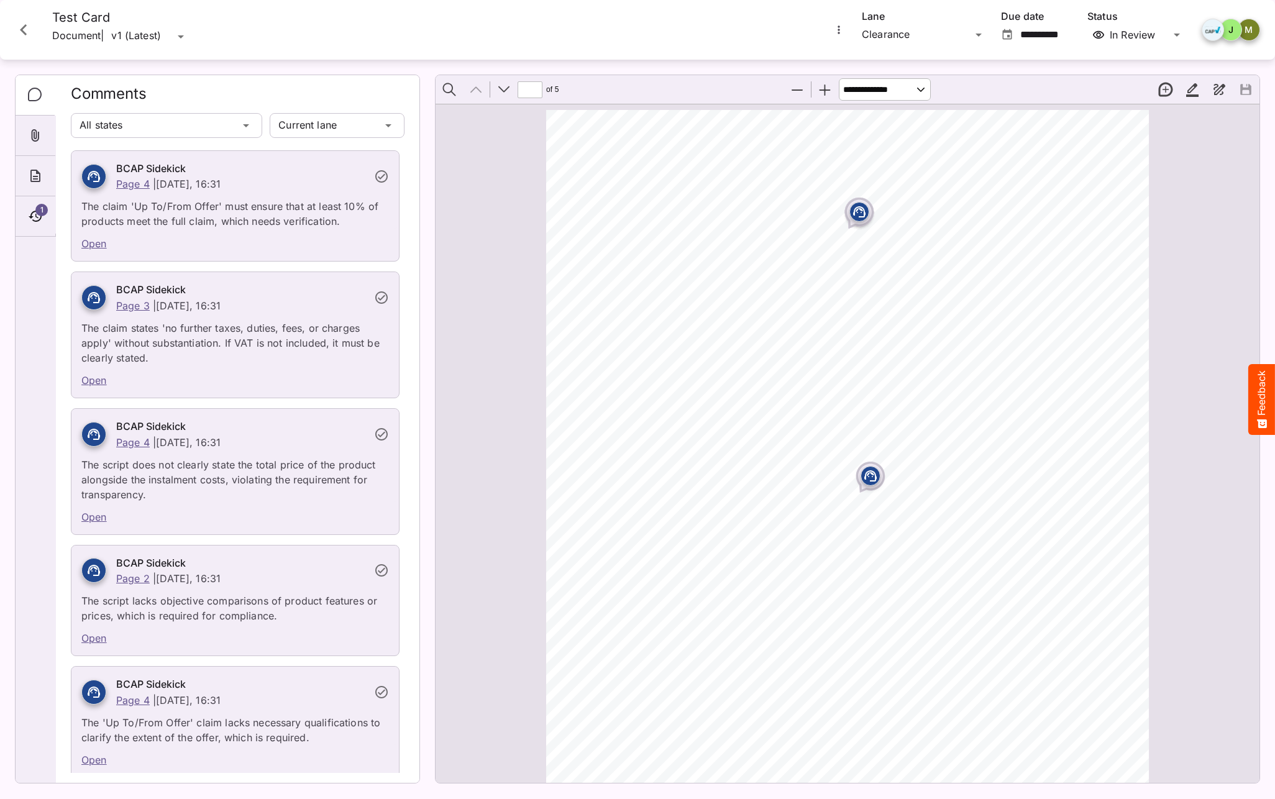
click at [23, 31] on icon "Close card" at bounding box center [23, 29] width 7 height 11
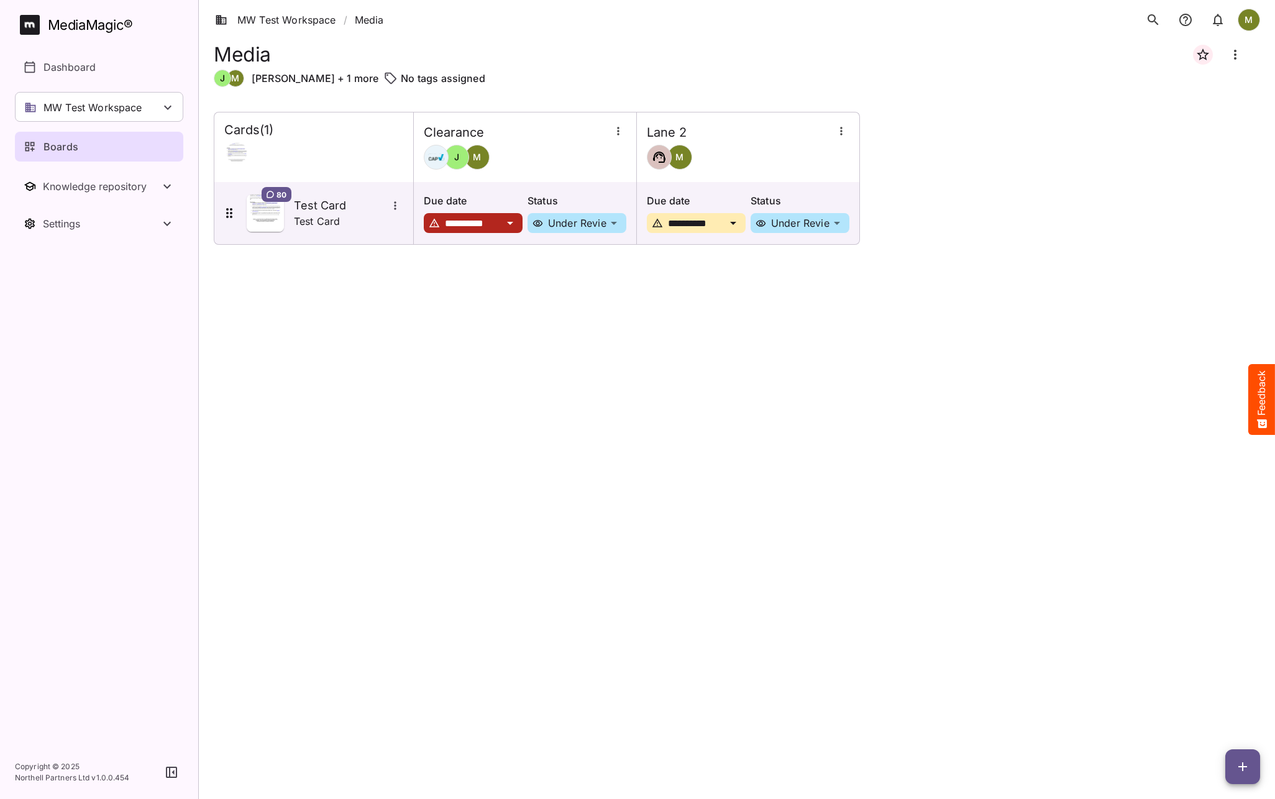
click at [840, 131] on icon "button" at bounding box center [841, 131] width 2 height 8
click at [850, 245] on p "Move lane to left" at bounding box center [891, 243] width 87 height 15
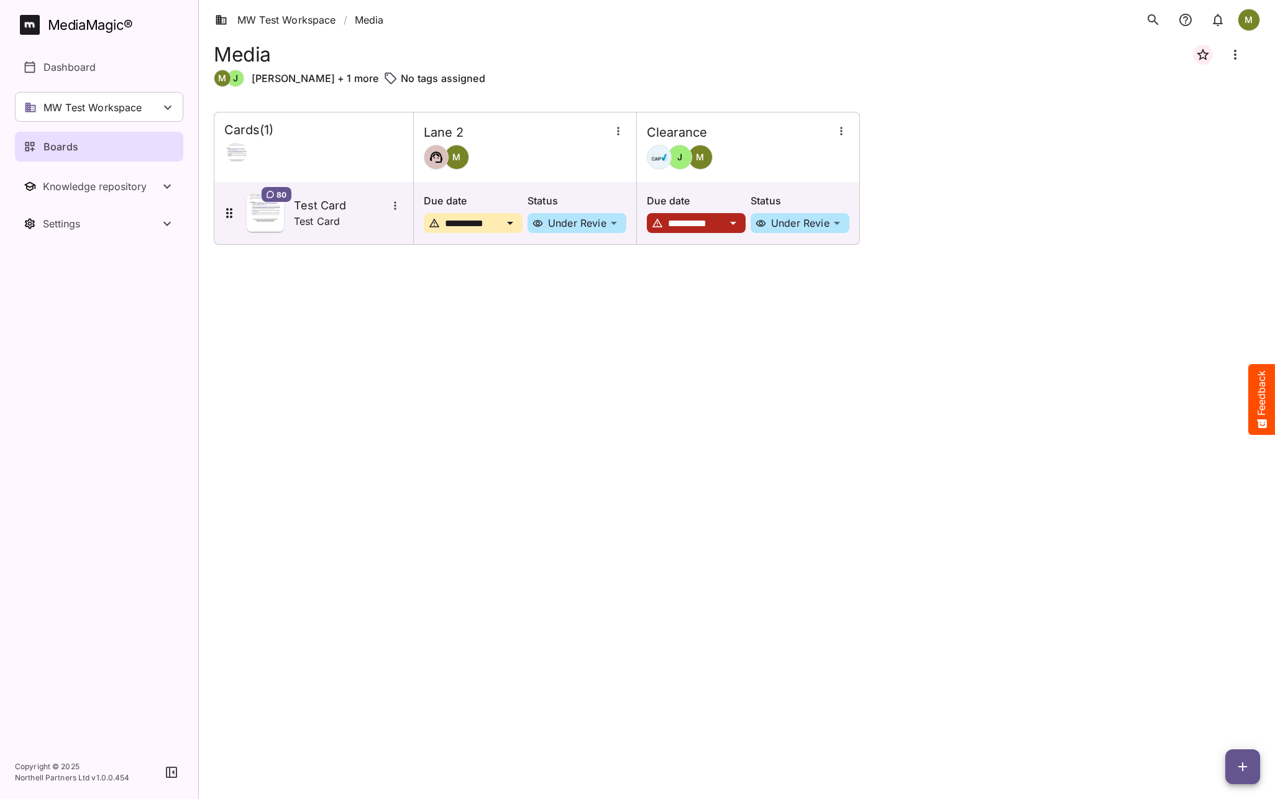
click at [838, 132] on icon "button" at bounding box center [841, 131] width 12 height 12
click at [855, 238] on p "Move lane to left" at bounding box center [891, 243] width 87 height 15
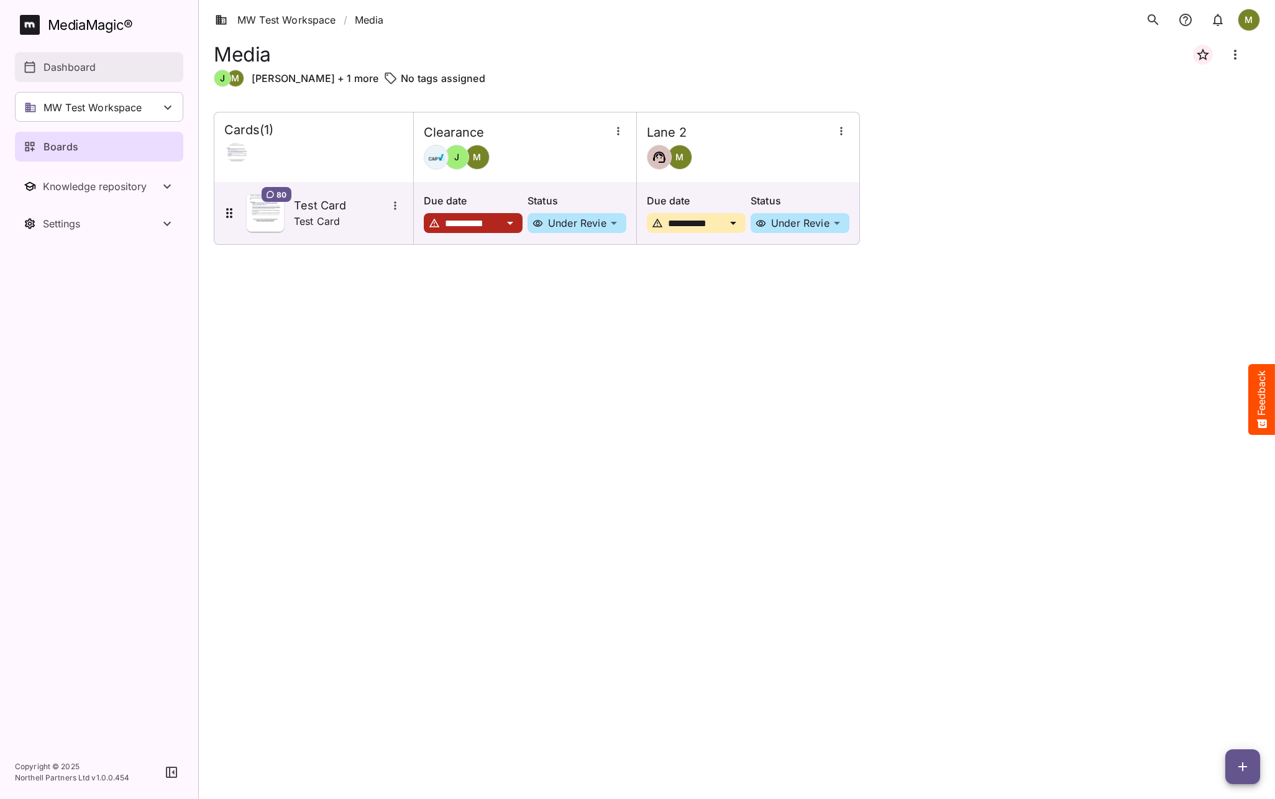
click at [60, 63] on p "Dashboard" at bounding box center [70, 67] width 52 height 15
